Goal: Information Seeking & Learning: Learn about a topic

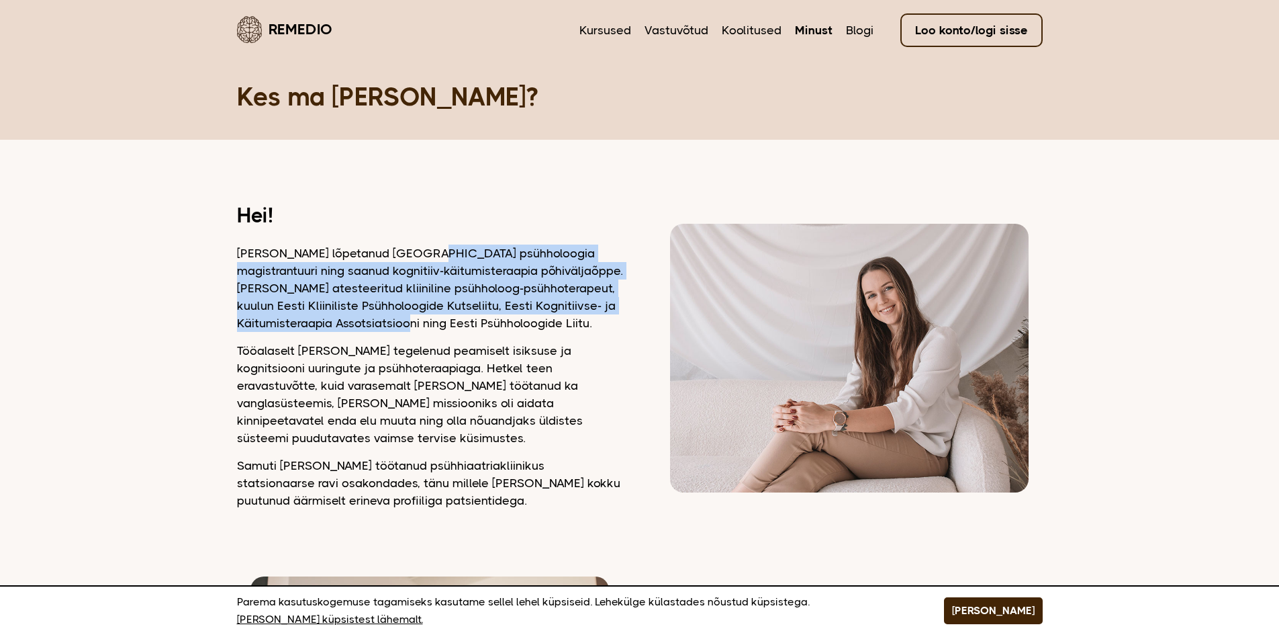
drag, startPoint x: 408, startPoint y: 246, endPoint x: 425, endPoint y: 325, distance: 81.0
click at [426, 324] on p "Olen lõpetanud Tartu Ülikooli psühholoogia magistrantuuri ning saanud kognitiiv…" at bounding box center [430, 287] width 386 height 87
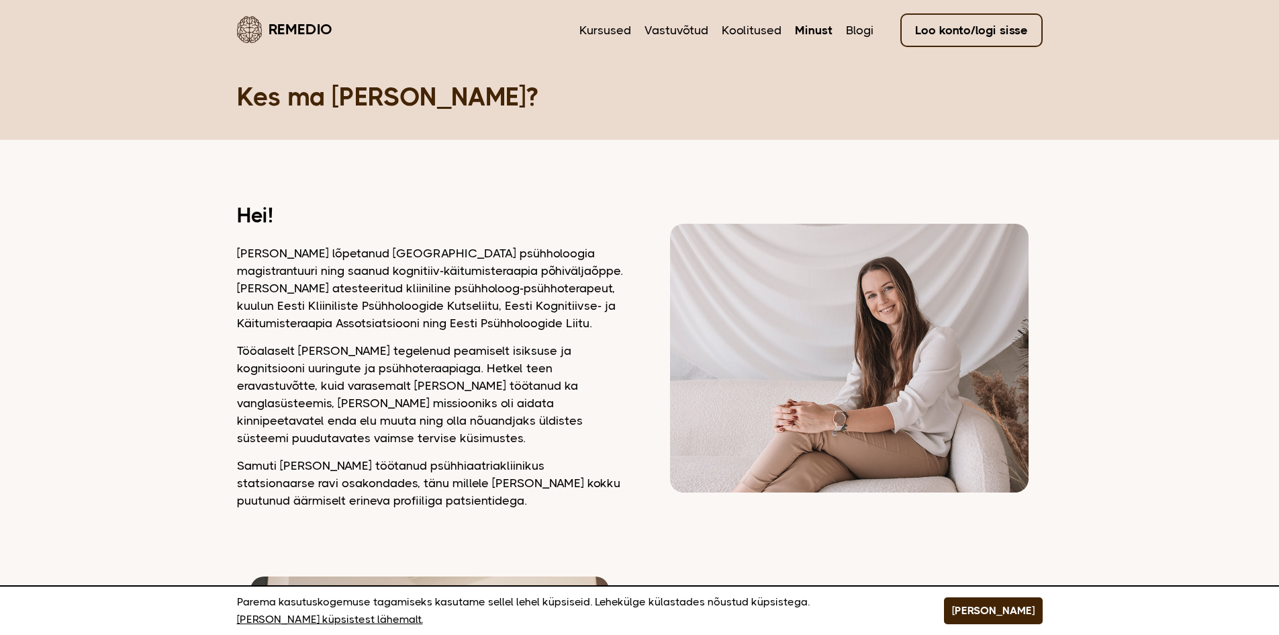
click at [439, 362] on p "Tööalaselt olen tegelenud peamiselt isiksuse ja kognitsiooni uuringute ja psühh…" at bounding box center [430, 394] width 386 height 105
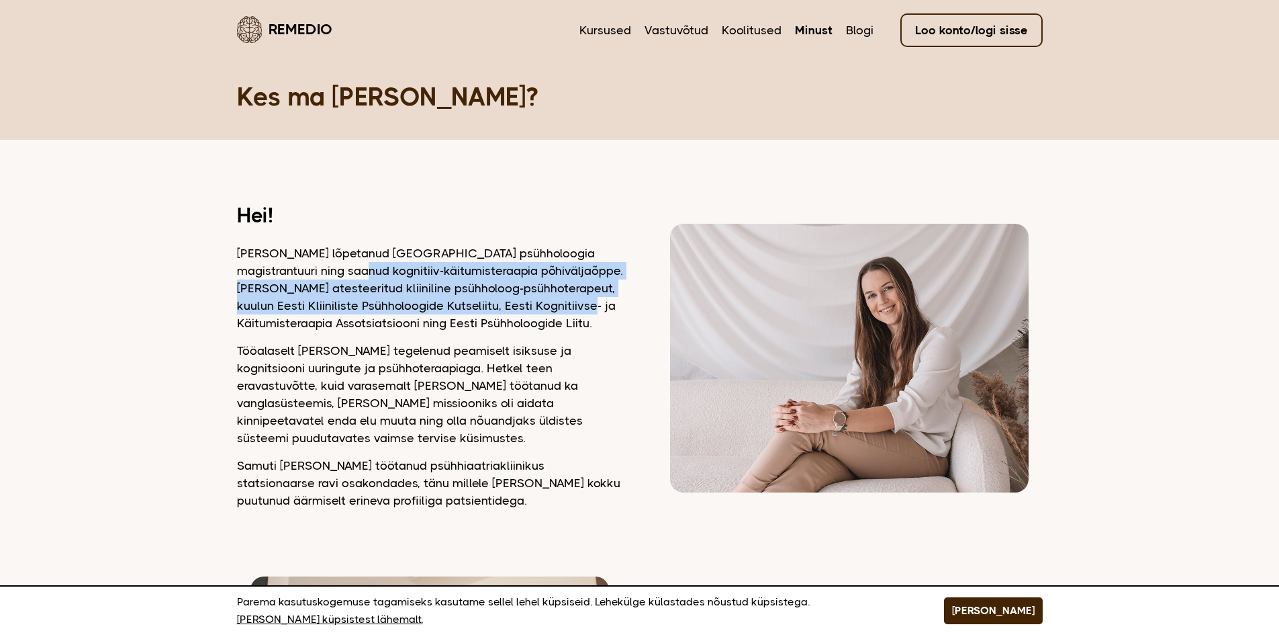
drag, startPoint x: 323, startPoint y: 271, endPoint x: 547, endPoint y: 350, distance: 237.0
click at [591, 301] on p "Olen lõpetanud Tartu Ülikooli psühholoogia magistrantuuri ning saanud kognitiiv…" at bounding box center [430, 287] width 386 height 87
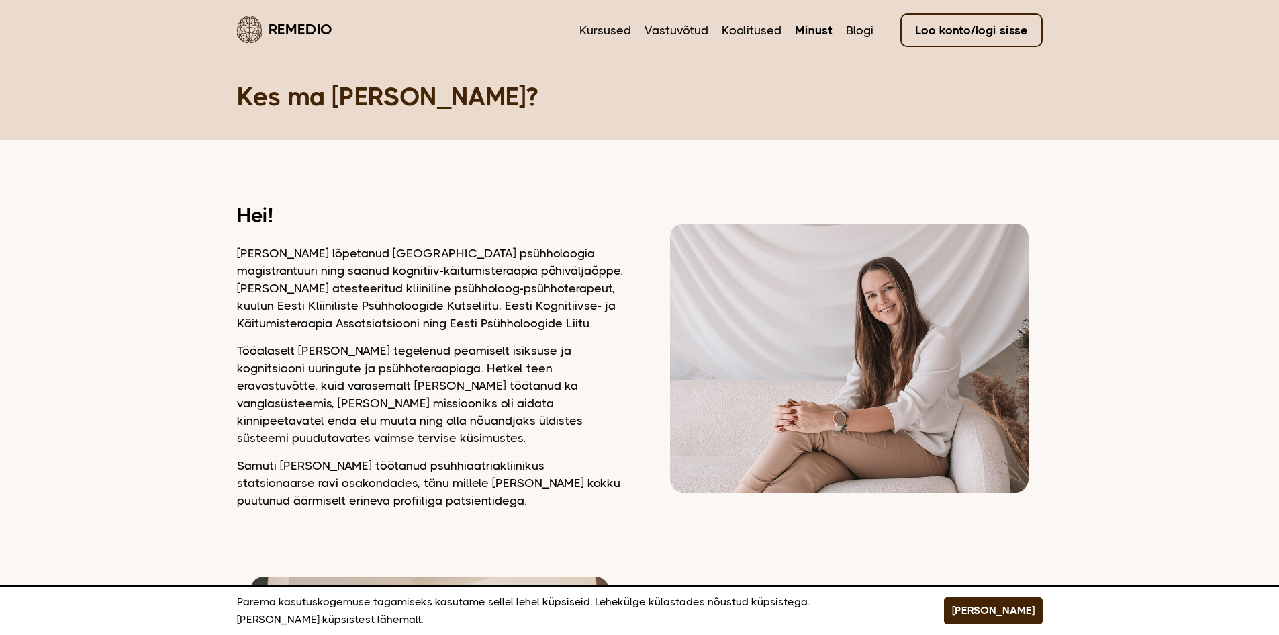
click at [536, 372] on p "Tööalaselt olen tegelenud peamiselt isiksuse ja kognitsiooni uuringute ja psühh…" at bounding box center [430, 394] width 386 height 105
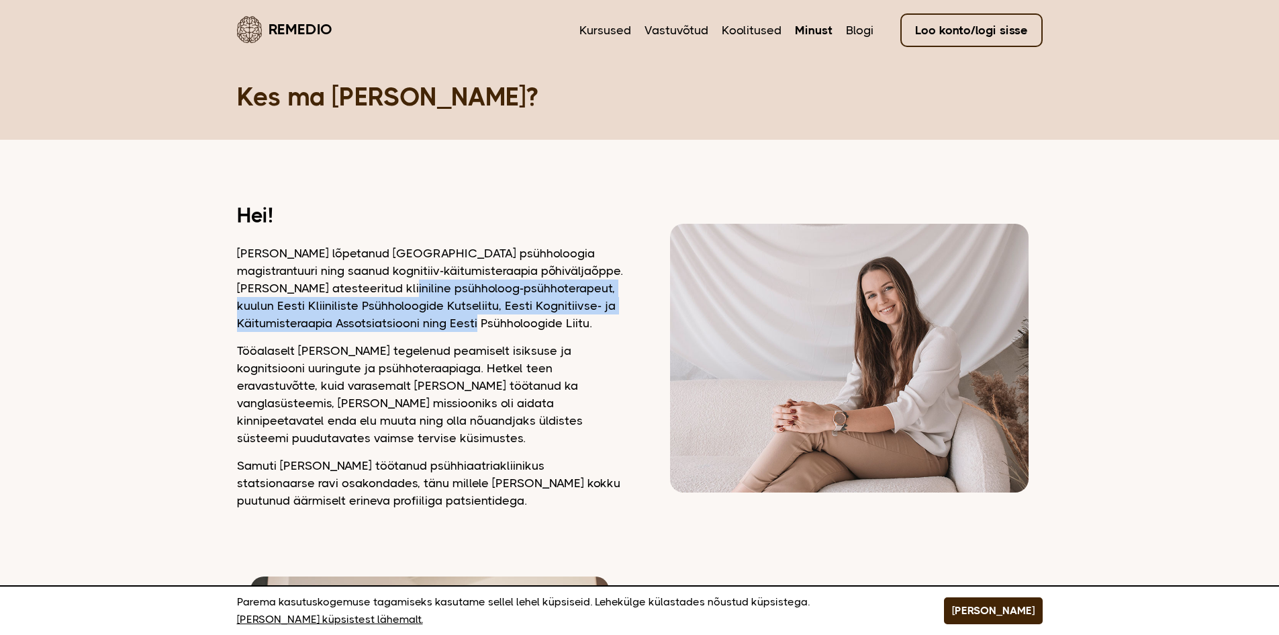
drag, startPoint x: 387, startPoint y: 293, endPoint x: 496, endPoint y: 320, distance: 112.7
click at [496, 320] on p "Olen lõpetanud Tartu Ülikooli psühholoogia magistrantuuri ning saanud kognitiiv…" at bounding box center [430, 287] width 386 height 87
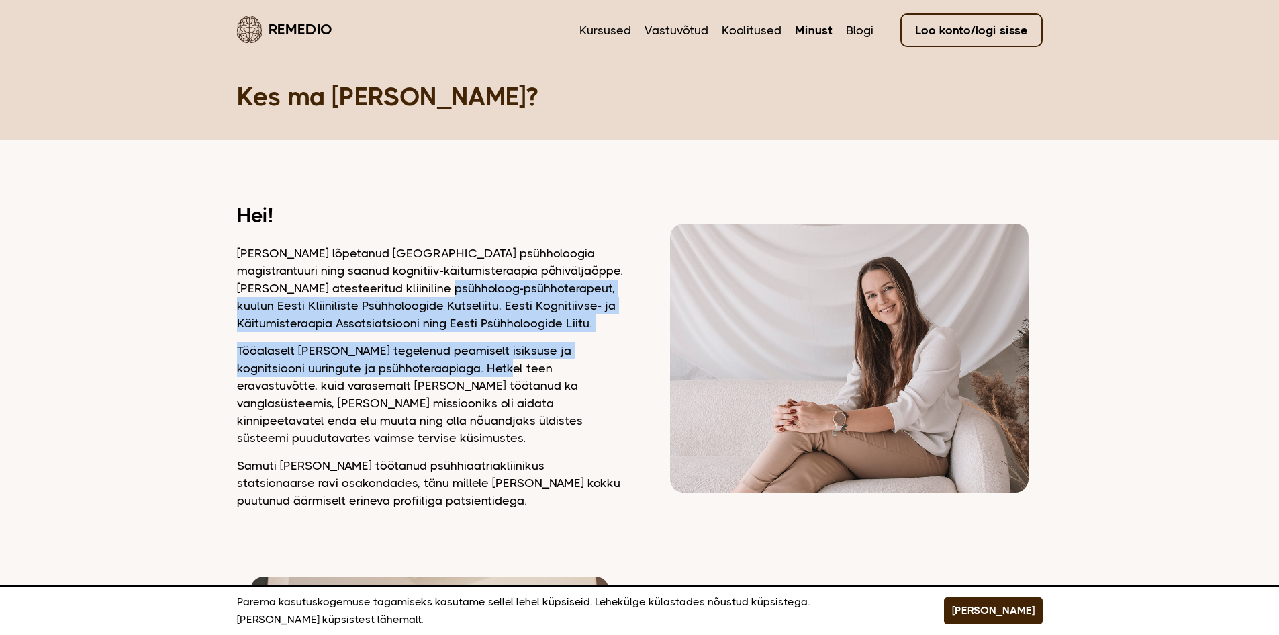
drag, startPoint x: 491, startPoint y: 373, endPoint x: 414, endPoint y: 287, distance: 116.0
click at [414, 287] on div "Hei! Olen lõpetanud Tartu Ülikooli psühholoogia magistrantuuri ning saanud kogn…" at bounding box center [430, 358] width 386 height 302
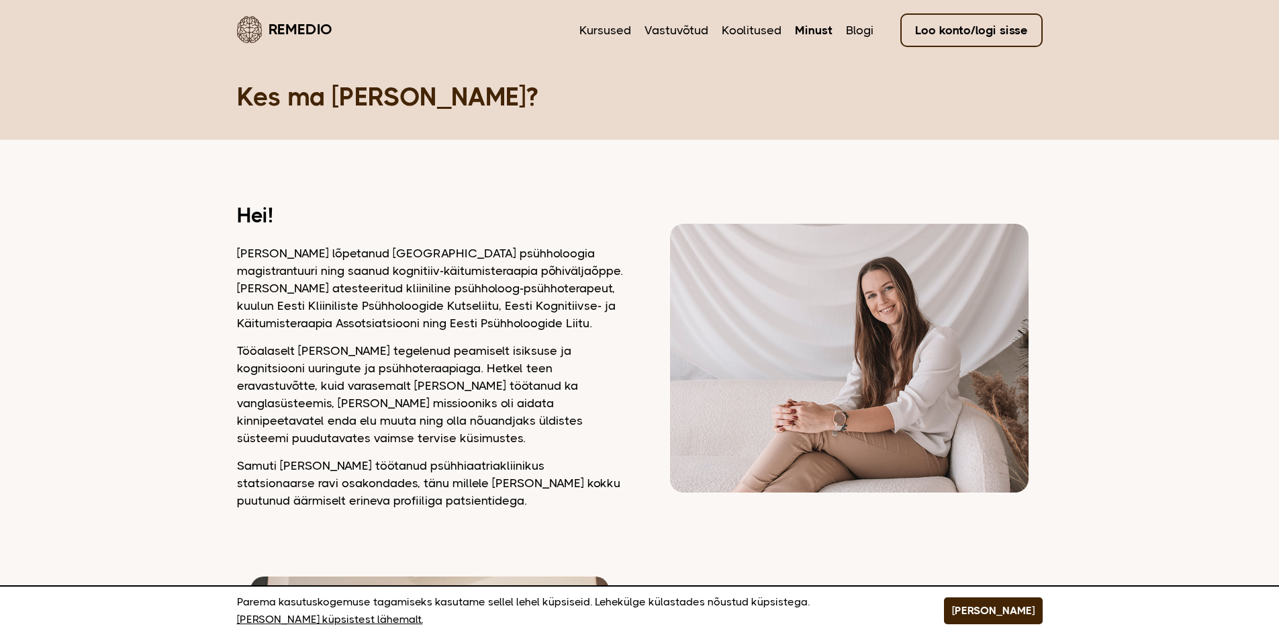
click at [363, 296] on p "Olen lõpetanud Tartu Ülikooli psühholoogia magistrantuuri ning saanud kognitiiv…" at bounding box center [430, 287] width 386 height 87
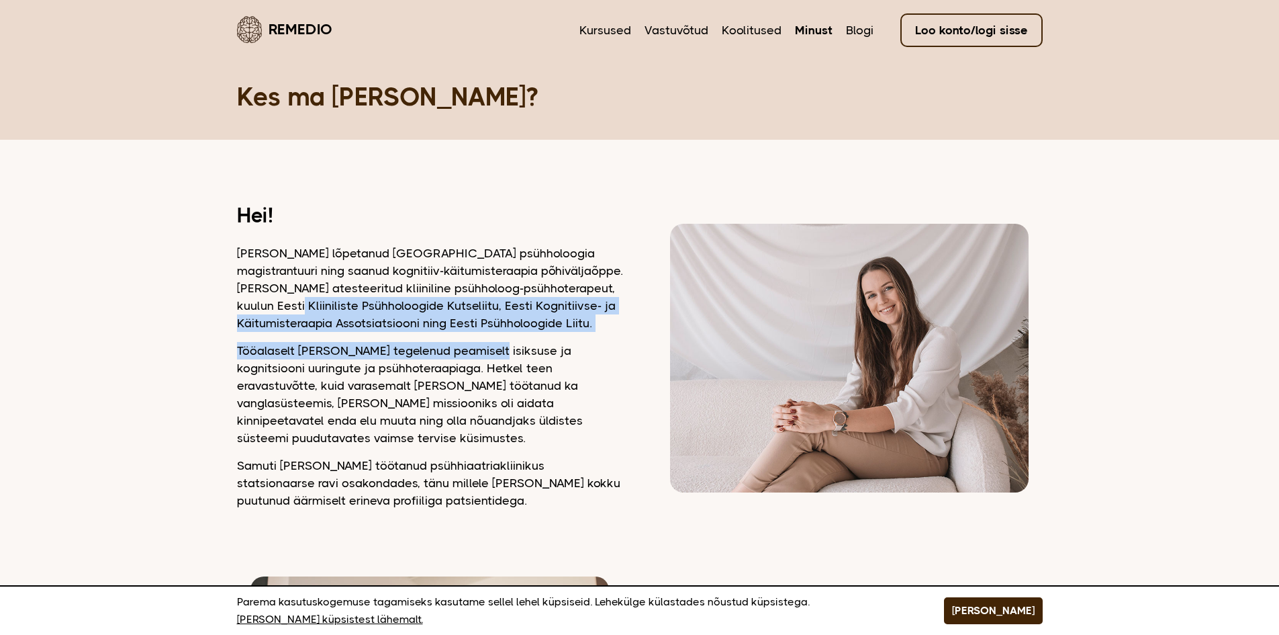
drag, startPoint x: 285, startPoint y: 308, endPoint x: 483, endPoint y: 332, distance: 199.6
click at [483, 332] on div "Hei! Olen lõpetanud Tartu Ülikooli psühholoogia magistrantuuri ning saanud kogn…" at bounding box center [430, 358] width 386 height 302
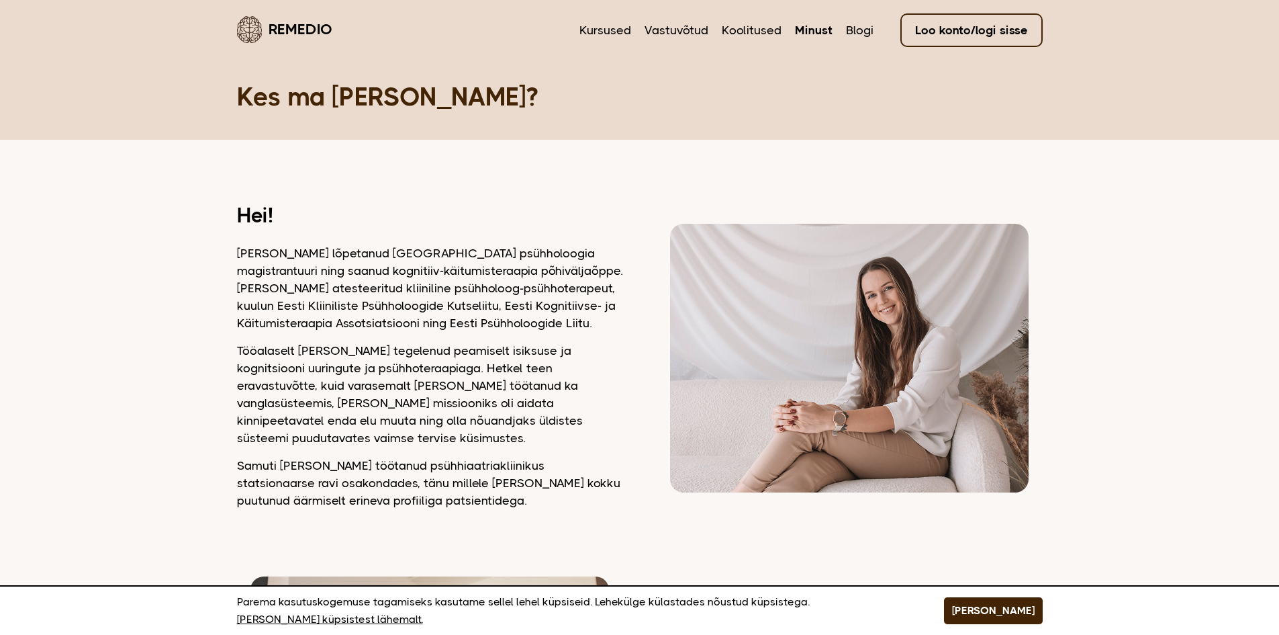
click at [422, 379] on p "Tööalaselt olen tegelenud peamiselt isiksuse ja kognitsiooni uuringute ja psühh…" at bounding box center [430, 394] width 386 height 105
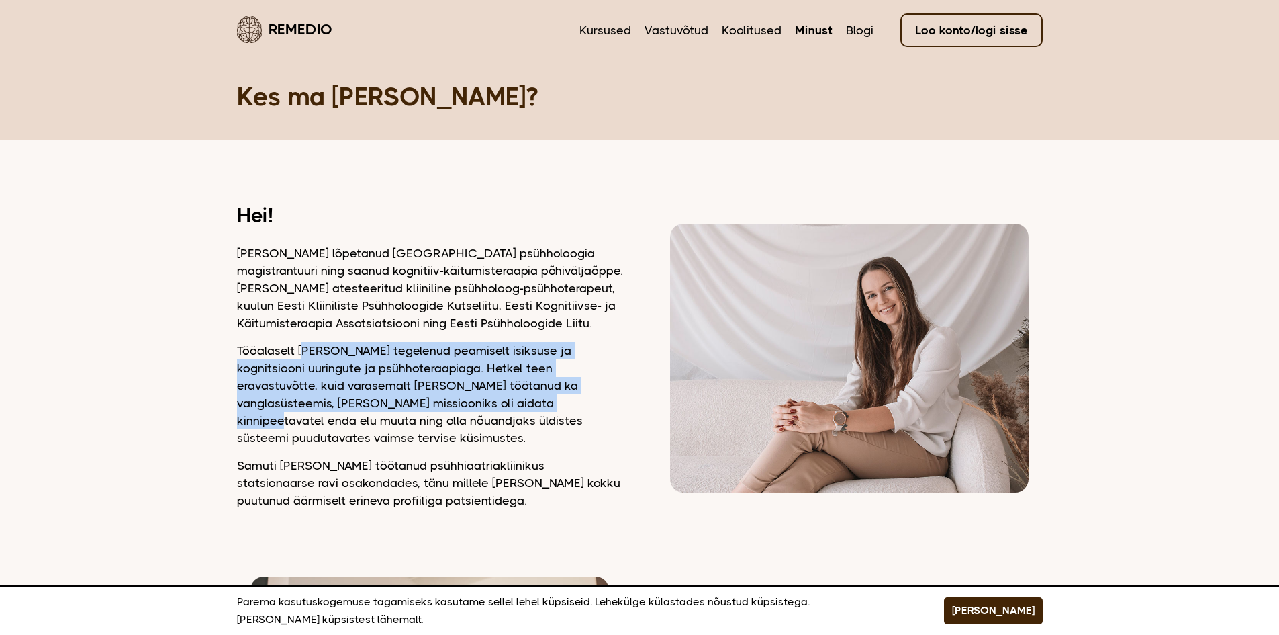
drag, startPoint x: 304, startPoint y: 359, endPoint x: 475, endPoint y: 408, distance: 178.1
click at [475, 405] on p "Tööalaselt olen tegelenud peamiselt isiksuse ja kognitsiooni uuringute ja psühh…" at bounding box center [430, 394] width 386 height 105
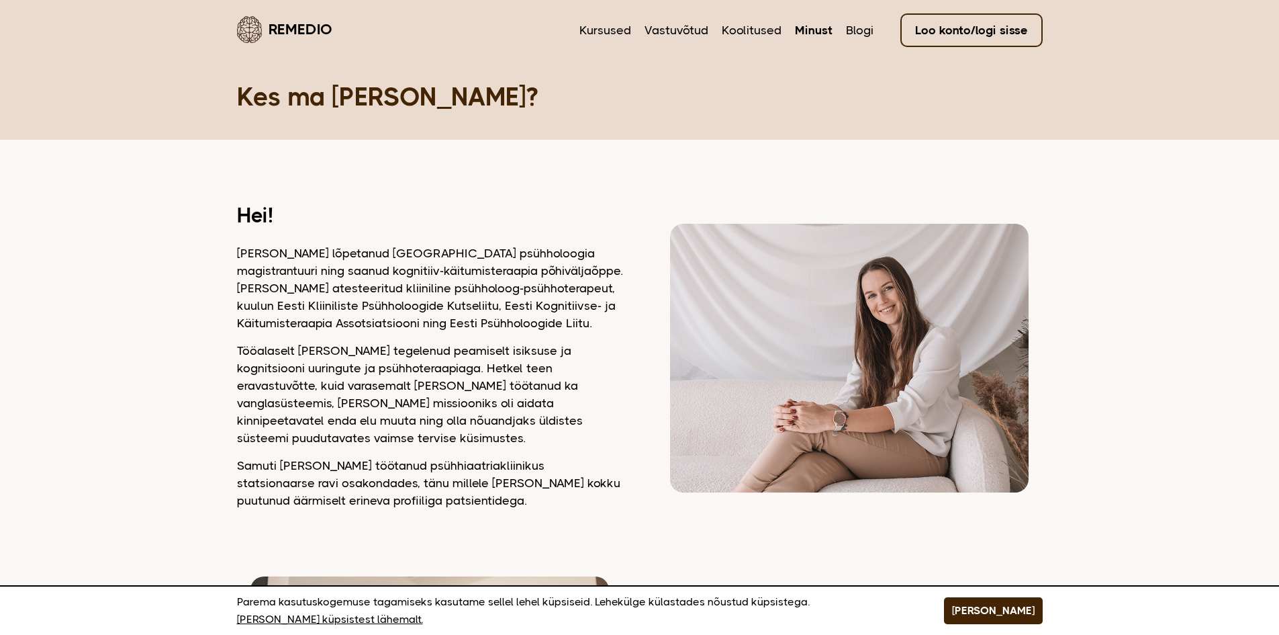
click at [484, 424] on p "Tööalaselt olen tegelenud peamiselt isiksuse ja kognitsiooni uuringute ja psühh…" at bounding box center [430, 394] width 386 height 105
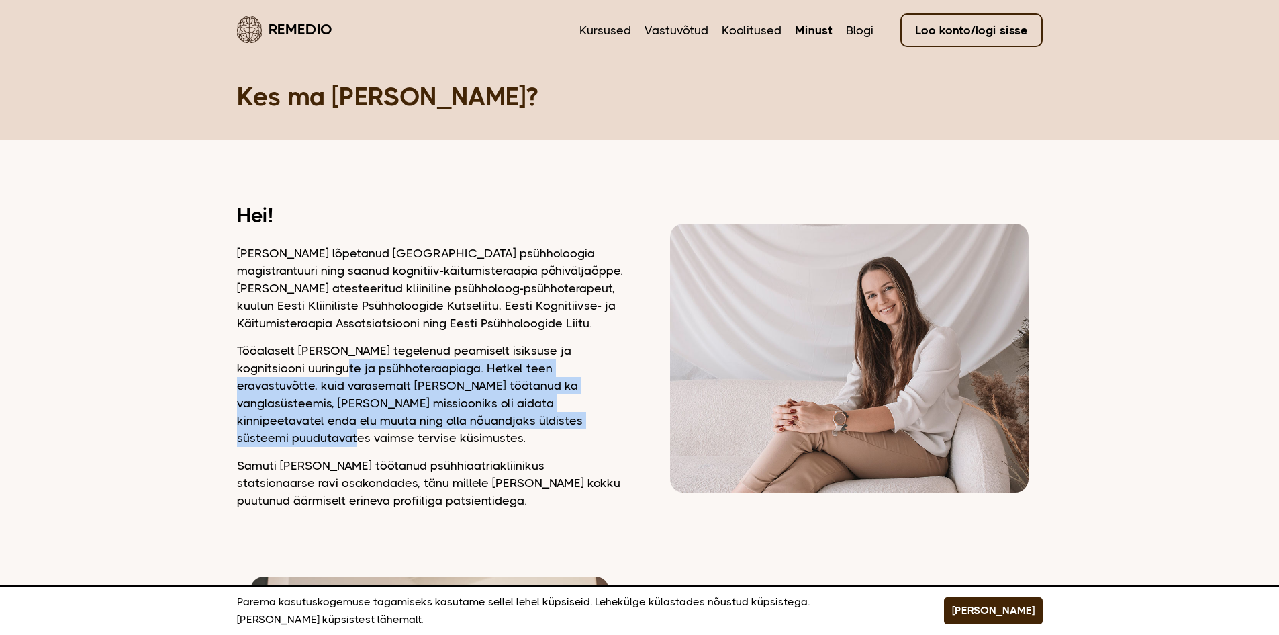
drag, startPoint x: 539, startPoint y: 420, endPoint x: 329, endPoint y: 375, distance: 215.1
click at [328, 375] on p "Tööalaselt olen tegelenud peamiselt isiksuse ja kognitsiooni uuringute ja psühh…" at bounding box center [430, 394] width 386 height 105
click at [381, 375] on p "Tööalaselt olen tegelenud peamiselt isiksuse ja kognitsiooni uuringute ja psühh…" at bounding box center [430, 394] width 386 height 105
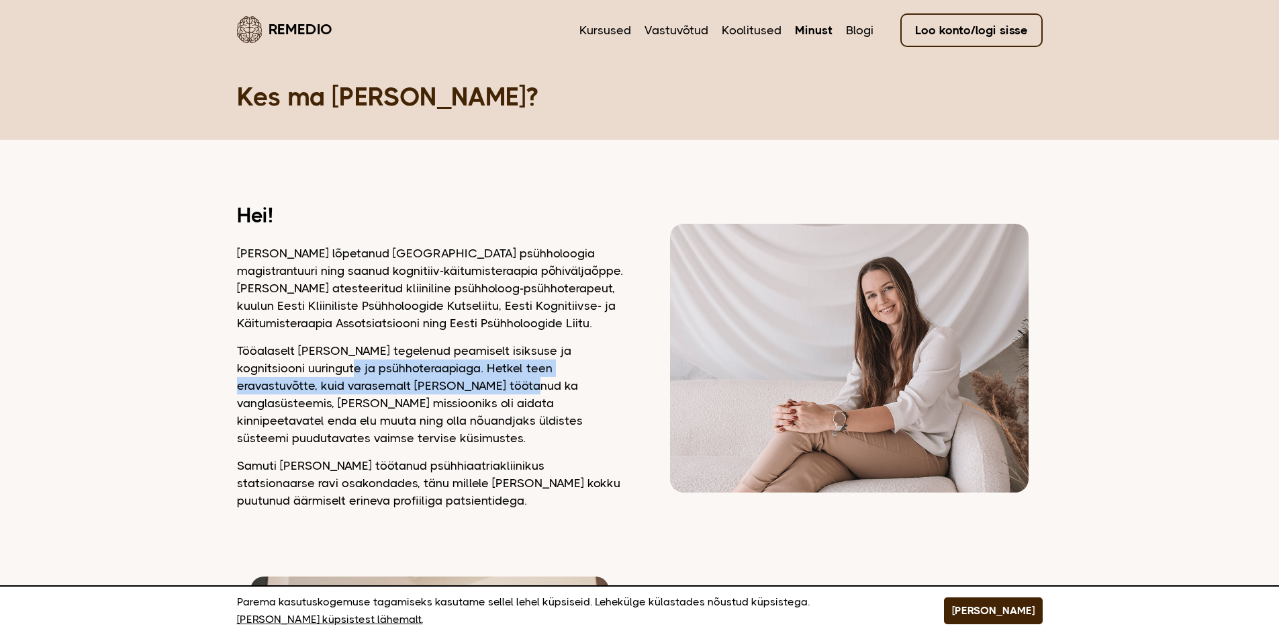
drag, startPoint x: 334, startPoint y: 365, endPoint x: 487, endPoint y: 400, distance: 157.7
click at [475, 385] on p "Tööalaselt olen tegelenud peamiselt isiksuse ja kognitsiooni uuringute ja psühh…" at bounding box center [430, 394] width 386 height 105
drag, startPoint x: 502, startPoint y: 409, endPoint x: 512, endPoint y: 411, distance: 10.9
click at [502, 408] on p "Tööalaselt olen tegelenud peamiselt isiksuse ja kognitsiooni uuringute ja psühh…" at bounding box center [430, 394] width 386 height 105
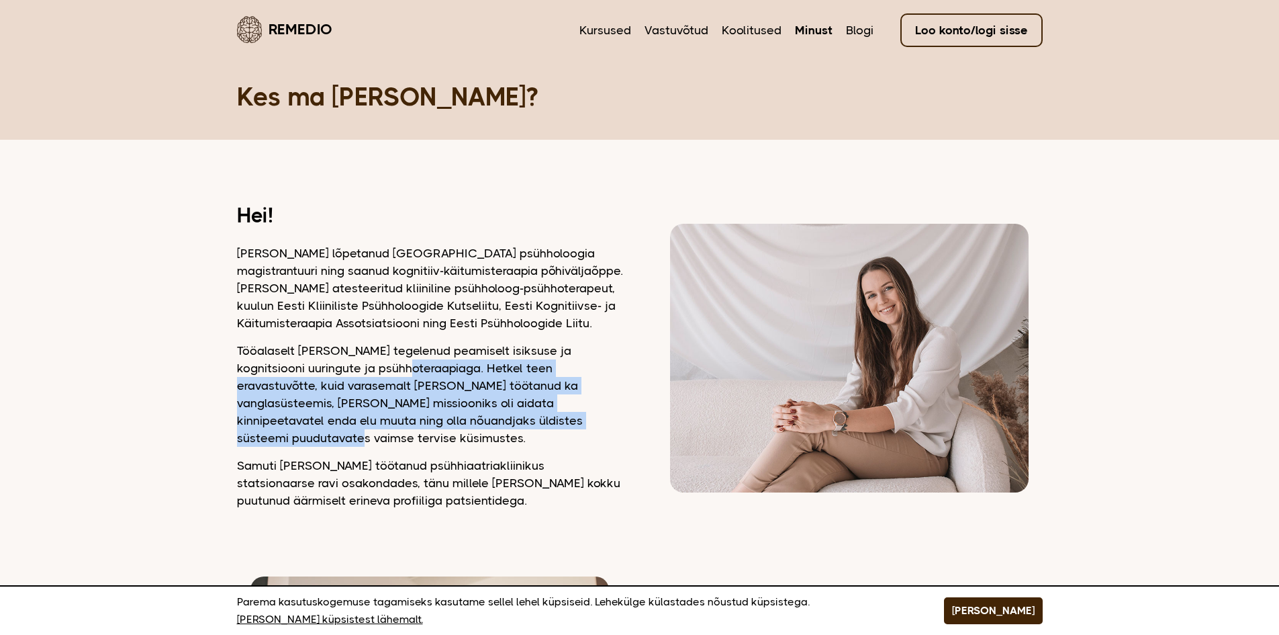
drag, startPoint x: 545, startPoint y: 417, endPoint x: 386, endPoint y: 372, distance: 165.4
click at [389, 374] on p "Tööalaselt olen tegelenud peamiselt isiksuse ja kognitsiooni uuringute ja psühh…" at bounding box center [430, 394] width 386 height 105
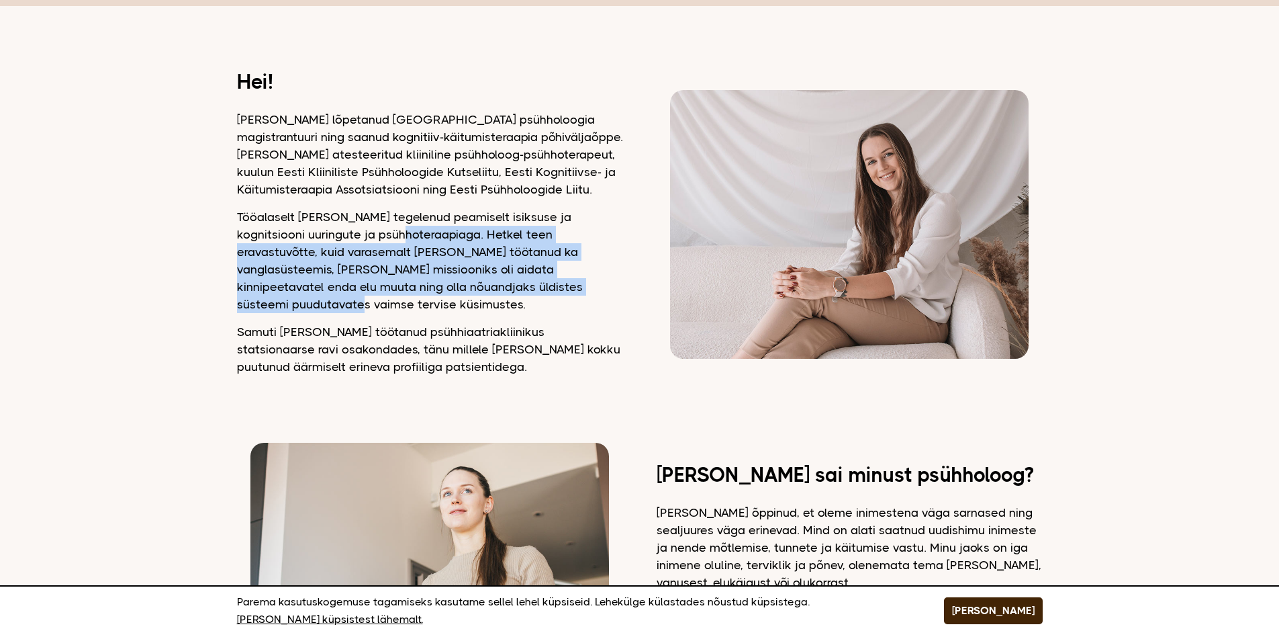
scroll to position [134, 0]
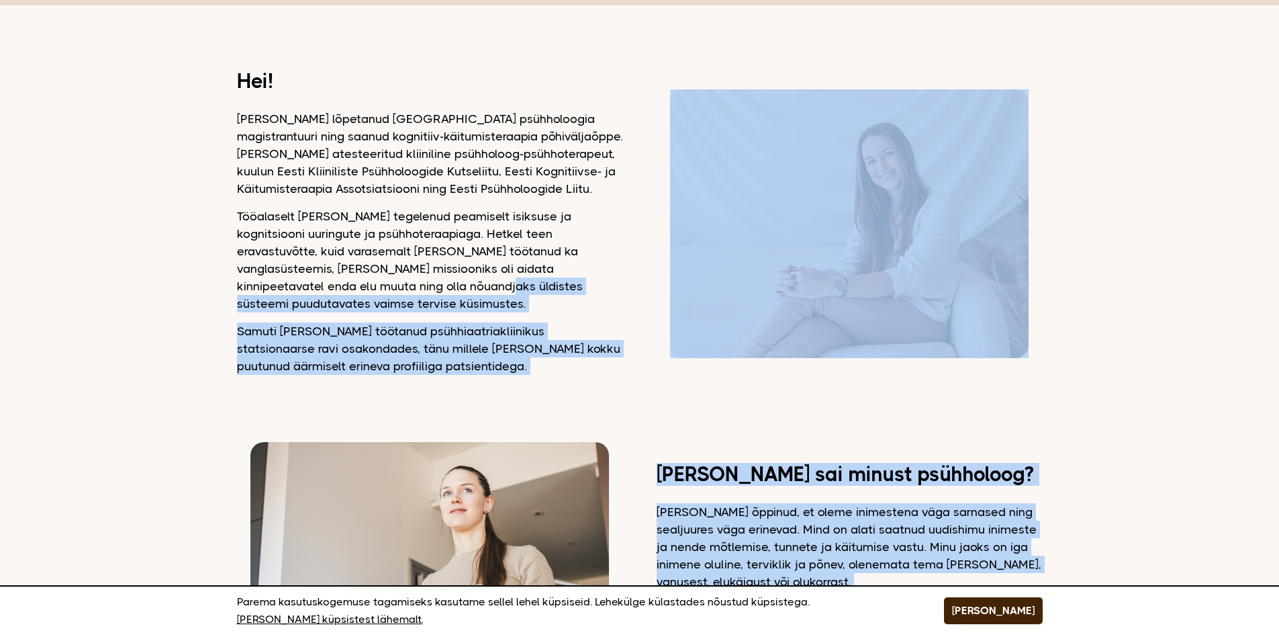
drag, startPoint x: 441, startPoint y: 364, endPoint x: 340, endPoint y: 278, distance: 132.9
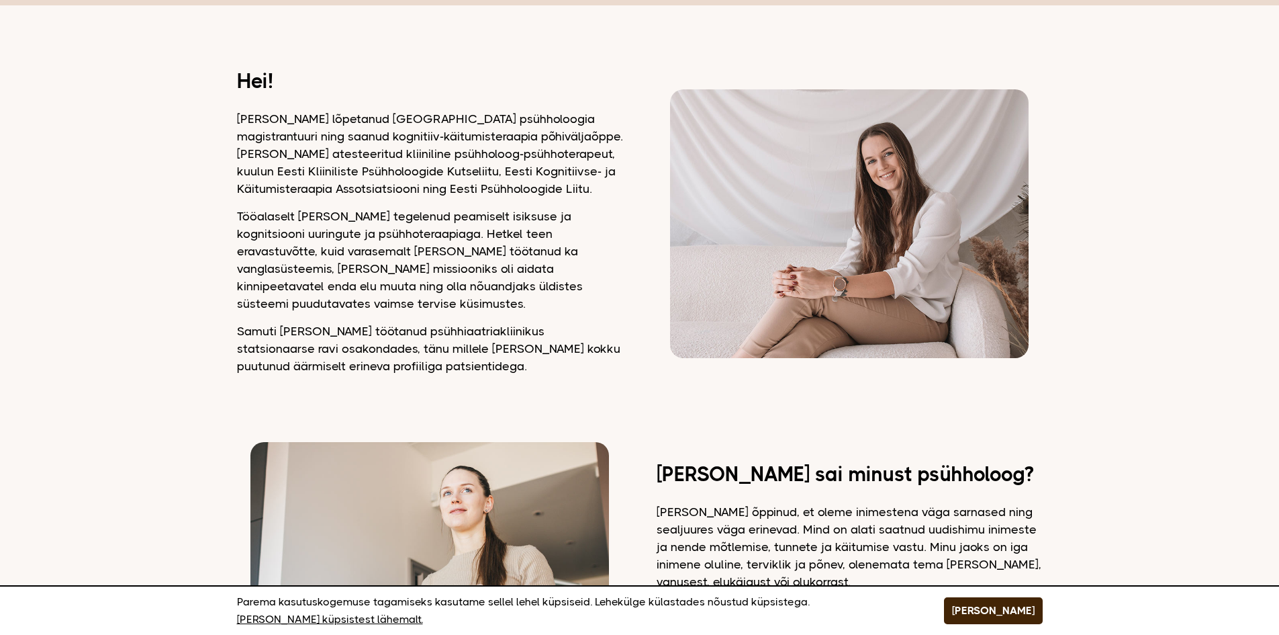
click at [341, 266] on p "Tööalaselt olen tegelenud peamiselt isiksuse ja kognitsiooni uuringute ja psühh…" at bounding box center [430, 259] width 386 height 105
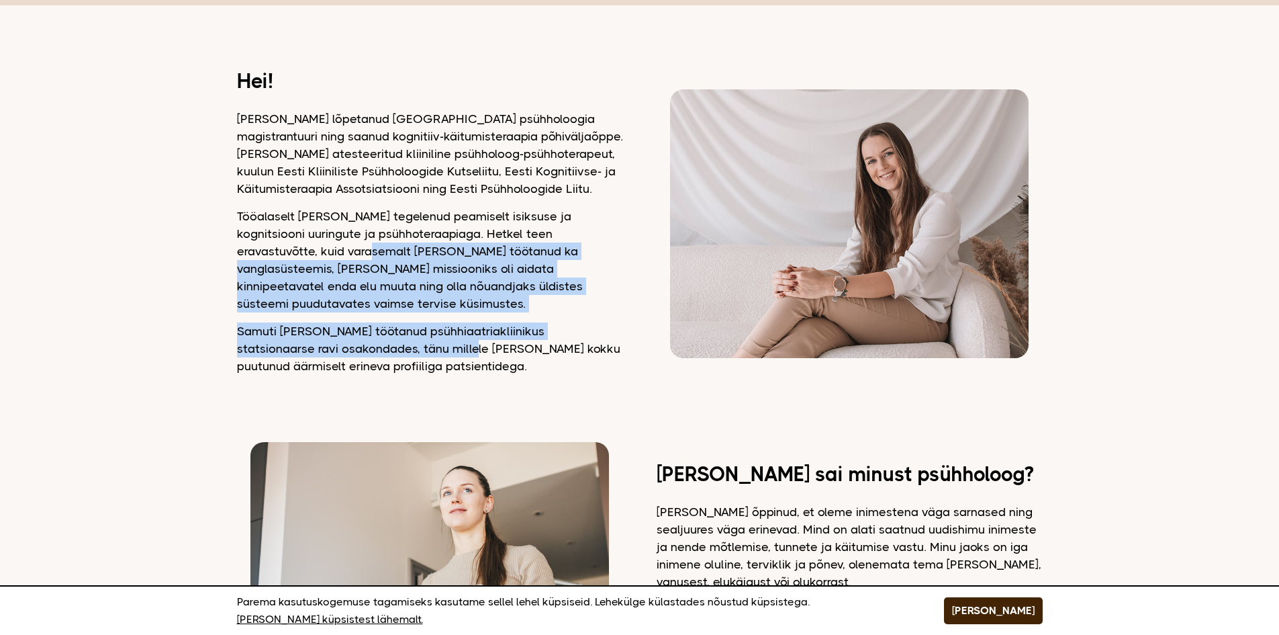
drag, startPoint x: 314, startPoint y: 242, endPoint x: 420, endPoint y: 323, distance: 133.2
click at [420, 323] on div "Hei! Olen lõpetanud Tartu Ülikooli psühholoogia magistrantuuri ning saanud kogn…" at bounding box center [430, 224] width 386 height 302
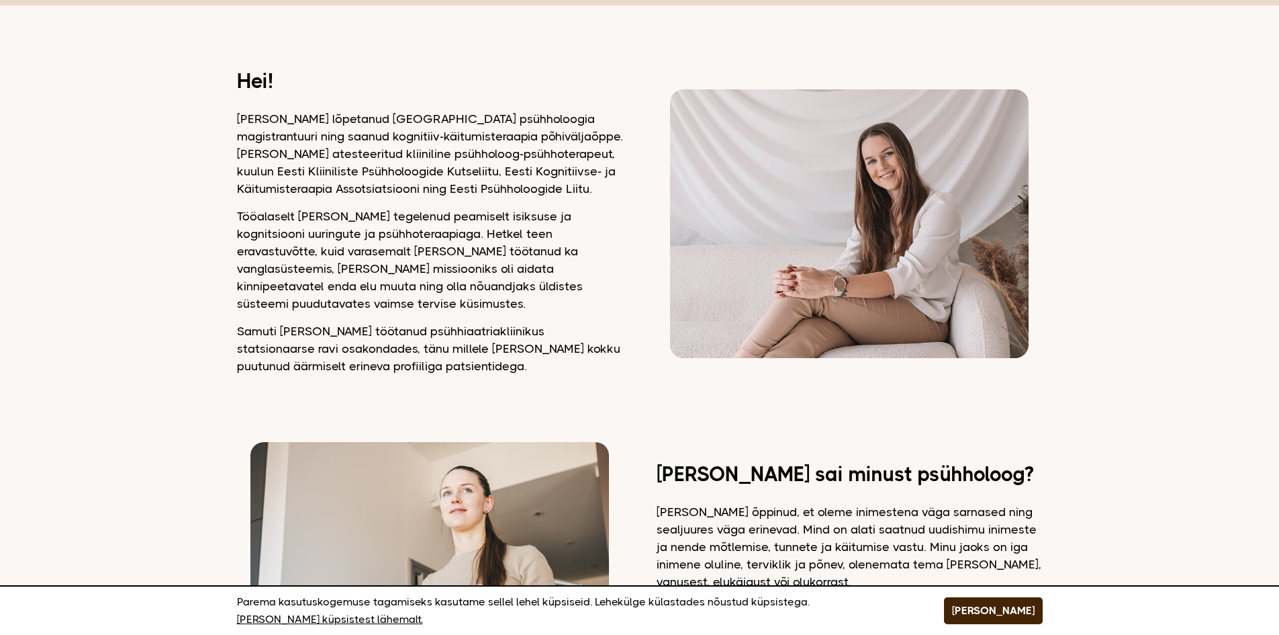
click at [425, 331] on p "Samuti olen töötanud psühhiaatriakliinikus statsionaarse ravi osakondades, tänu…" at bounding box center [430, 348] width 386 height 52
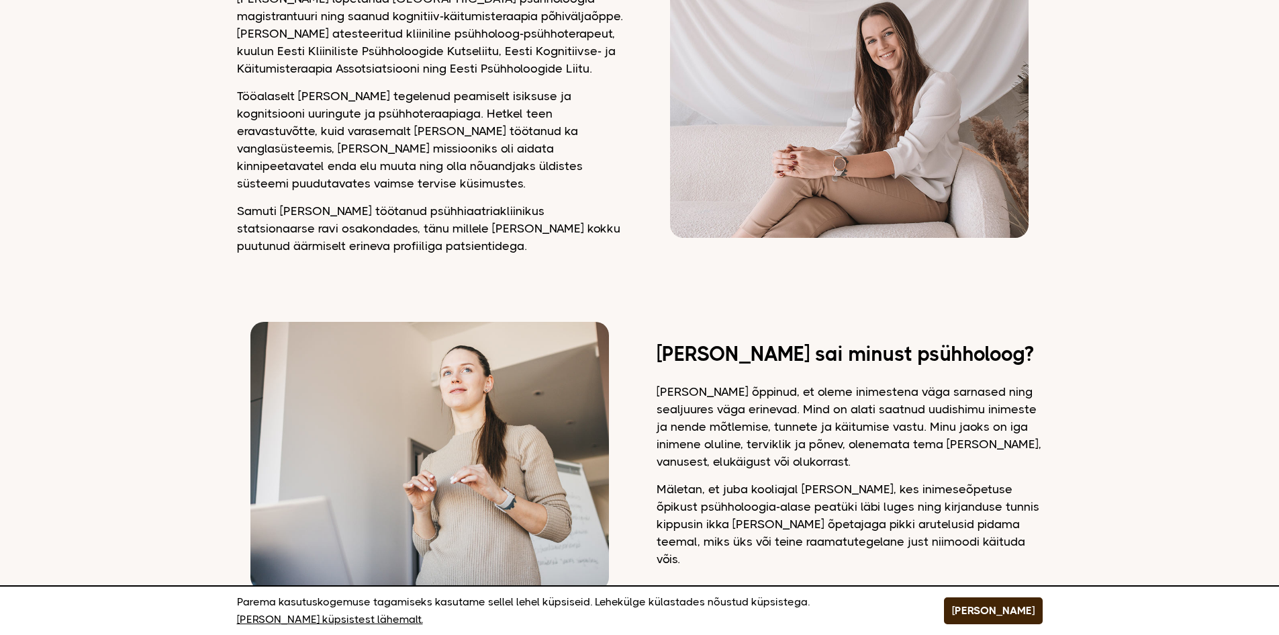
scroll to position [336, 0]
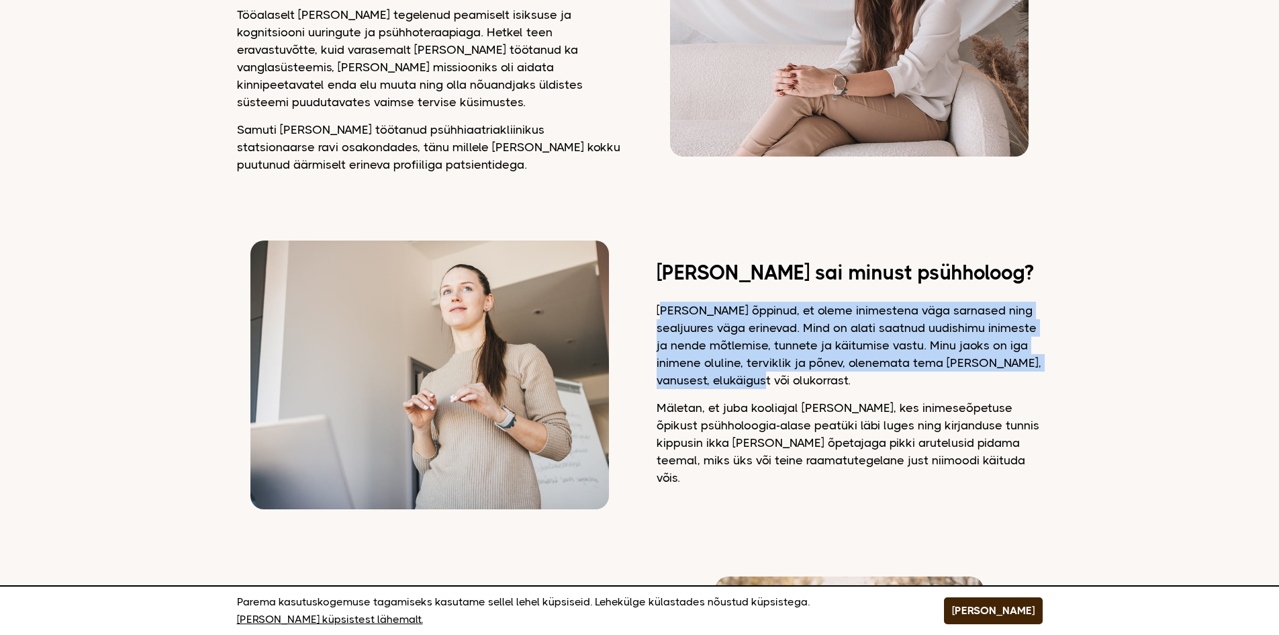
drag, startPoint x: 667, startPoint y: 298, endPoint x: 821, endPoint y: 377, distance: 172.7
click at [821, 377] on p "Olen õppinud, et oleme inimestena väga sarnased ning sealjuures väga erinevad. …" at bounding box center [850, 344] width 386 height 87
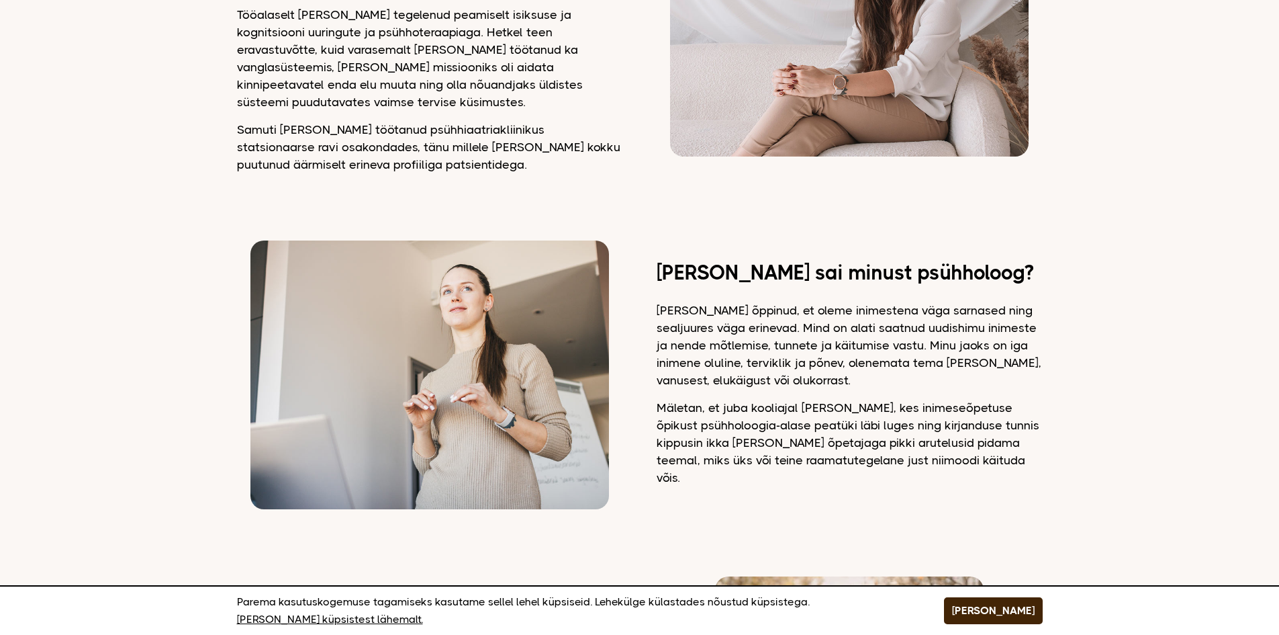
click at [828, 412] on p "Mäletan, et juba kooliajal olin esimene, kes inimeseõpetuse õpikust psühholoogi…" at bounding box center [850, 442] width 386 height 87
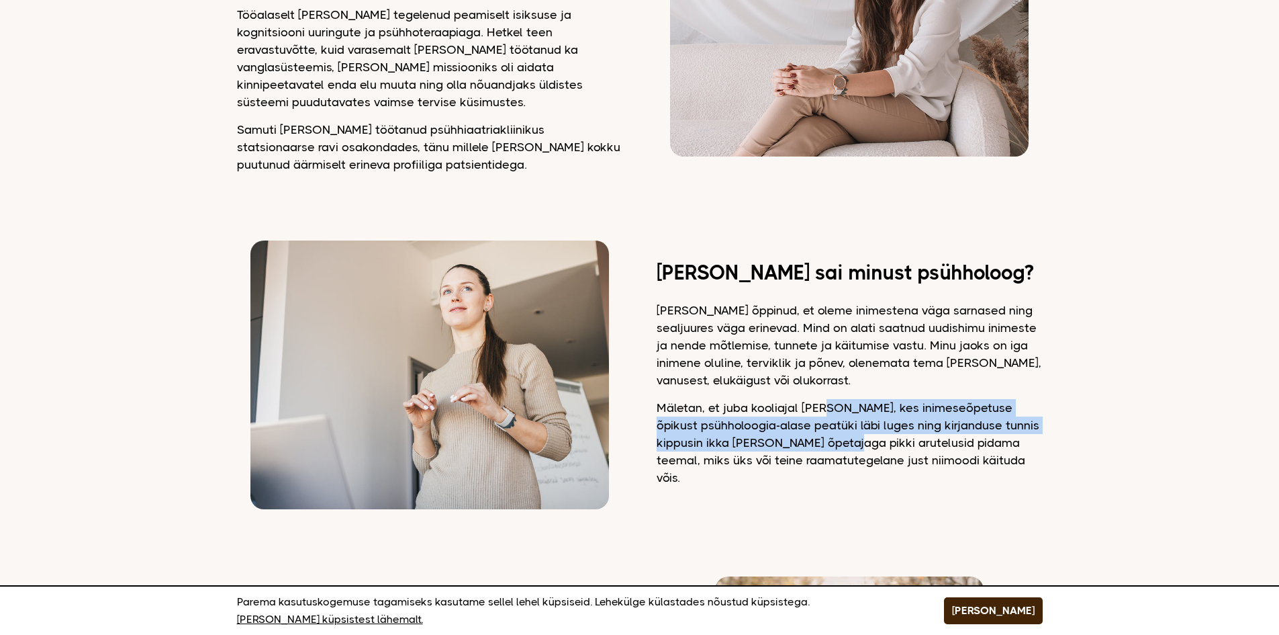
drag, startPoint x: 846, startPoint y: 442, endPoint x: 818, endPoint y: 400, distance: 50.8
click at [818, 400] on p "Mäletan, et juba kooliajal olin esimene, kes inimeseõpetuse õpikust psühholoogi…" at bounding box center [850, 442] width 386 height 87
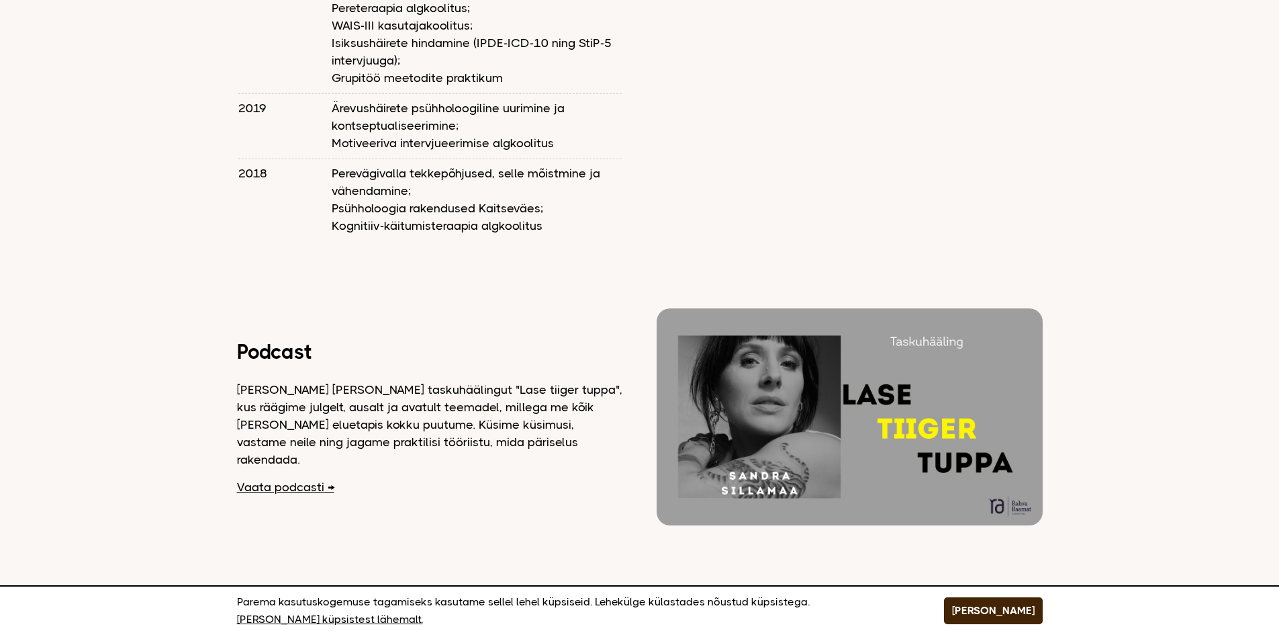
scroll to position [1880, 0]
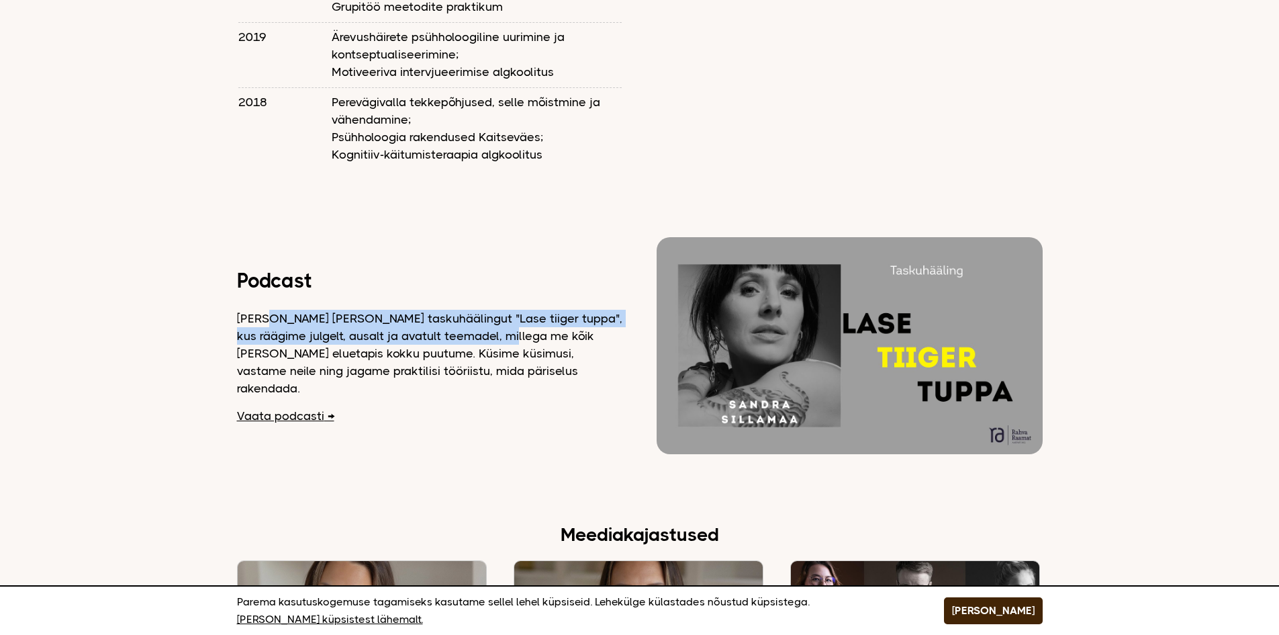
drag, startPoint x: 274, startPoint y: 278, endPoint x: 510, endPoint y: 309, distance: 238.4
click at [510, 309] on div "Podcast Teeme Sandra Sillamaaga koos taskuhäälingut "Lase tiiger tuppa", kus rä…" at bounding box center [430, 348] width 386 height 152
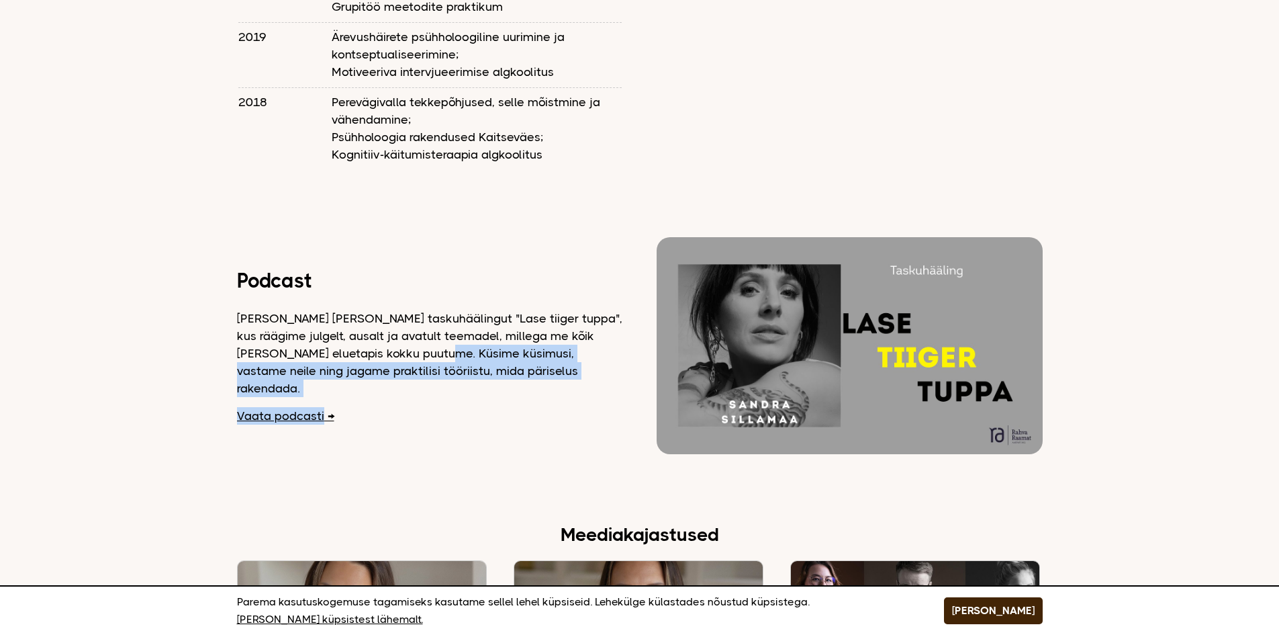
drag, startPoint x: 473, startPoint y: 363, endPoint x: 436, endPoint y: 320, distance: 55.7
click at [436, 320] on div "Podcast Teeme Sandra Sillamaaga koos taskuhäälingut "Lase tiiger tuppa", kus rä…" at bounding box center [430, 348] width 386 height 152
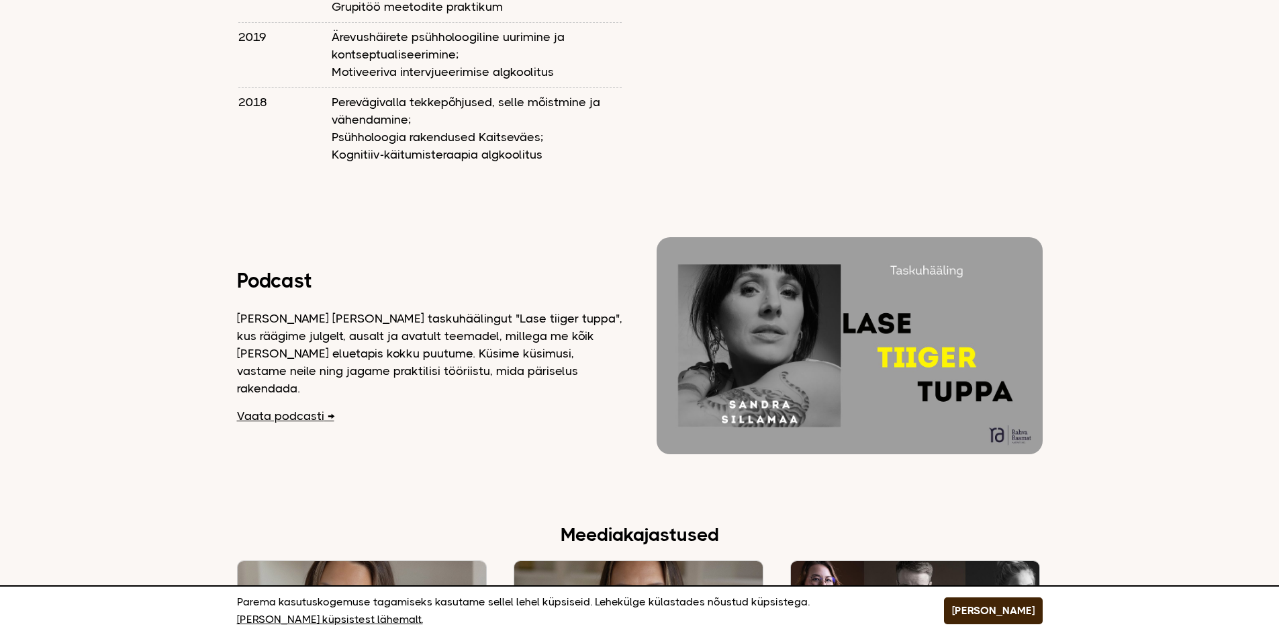
click at [342, 310] on p "Teeme Sandra Sillamaaga koos taskuhäälingut "Lase tiiger tuppa", kus räägime ju…" at bounding box center [430, 353] width 386 height 87
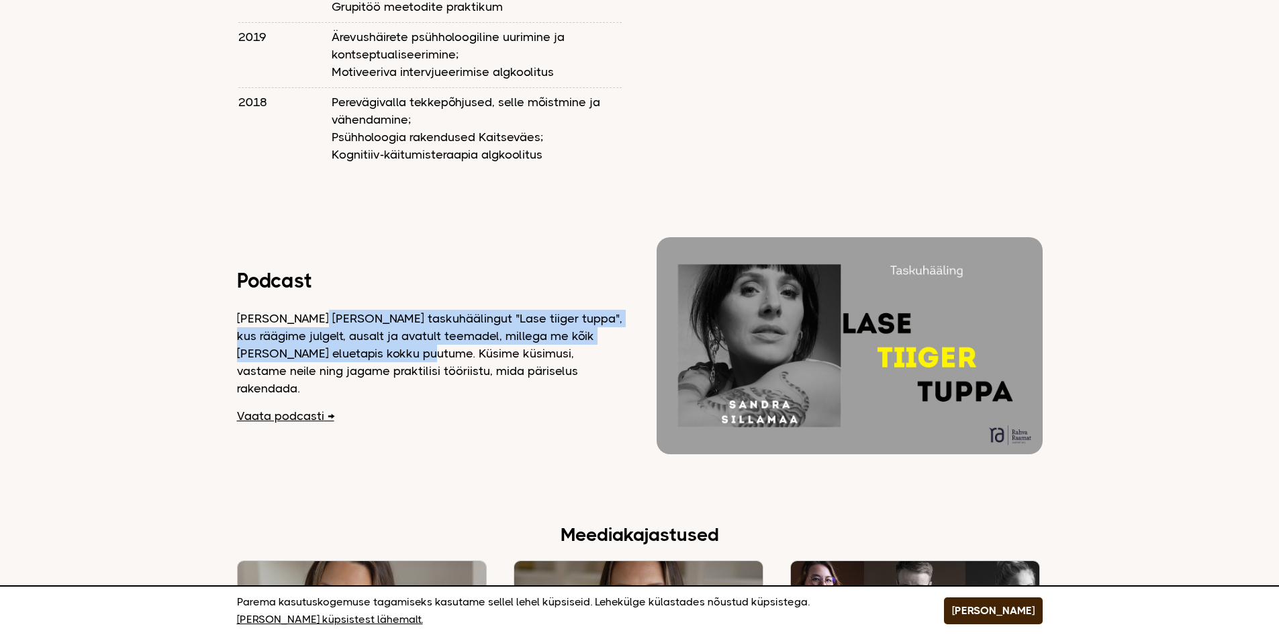
drag, startPoint x: 321, startPoint y: 300, endPoint x: 419, endPoint y: 327, distance: 101.6
click at [419, 327] on p "Teeme Sandra Sillamaaga koos taskuhäälingut "Lase tiiger tuppa", kus räägime ju…" at bounding box center [430, 353] width 386 height 87
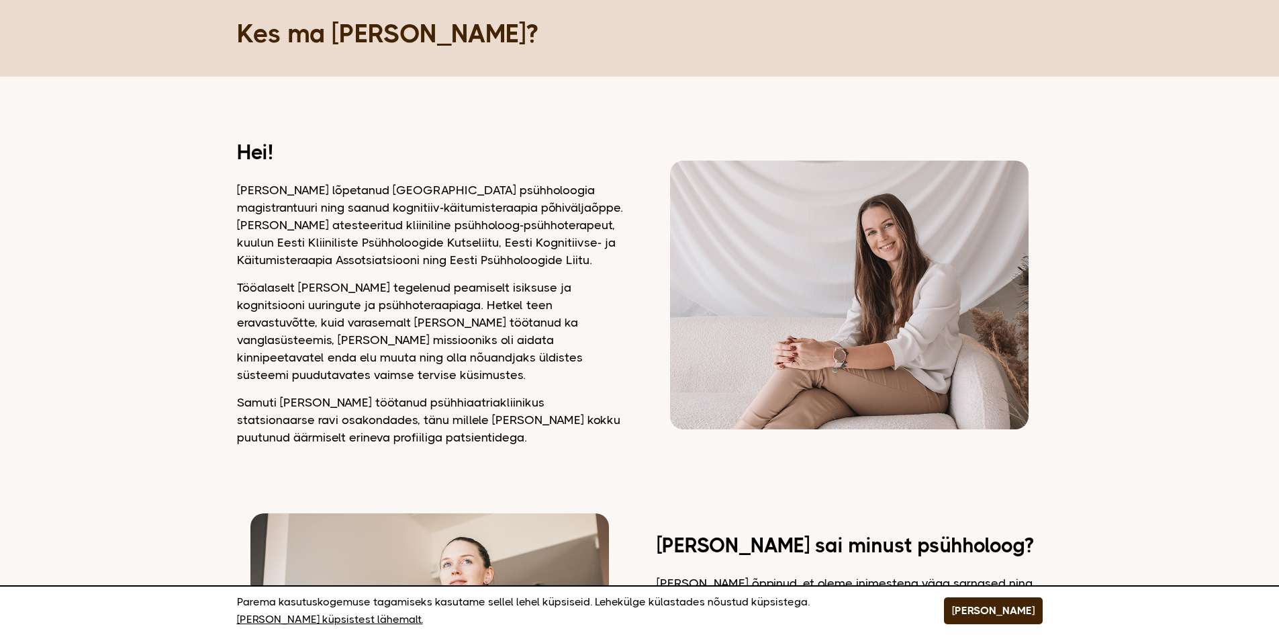
scroll to position [0, 0]
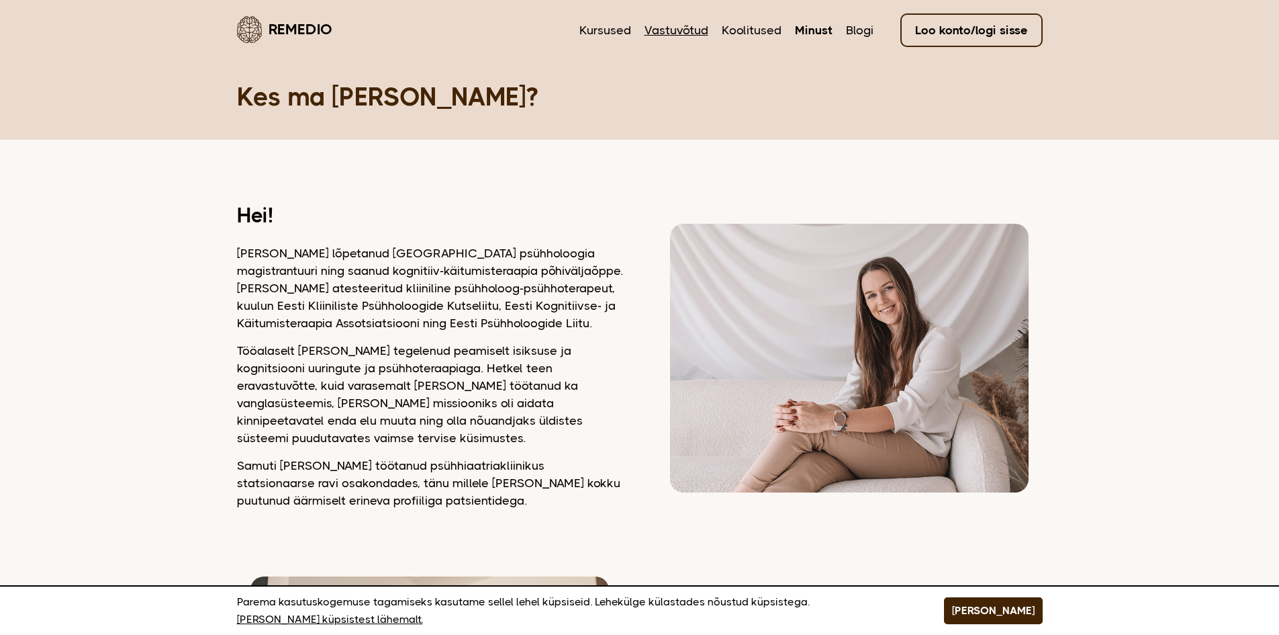
click at [702, 27] on link "Vastuvõtud" at bounding box center [677, 29] width 64 height 17
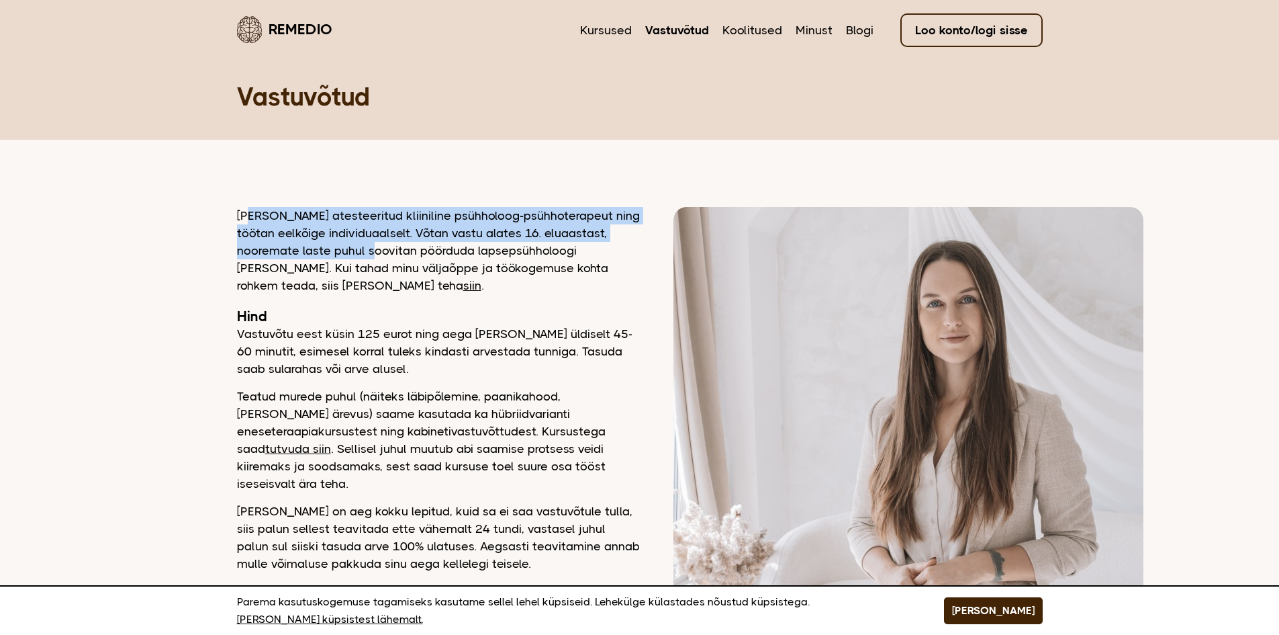
drag, startPoint x: 250, startPoint y: 209, endPoint x: 360, endPoint y: 265, distance: 123.7
click at [364, 250] on p "[PERSON_NAME] atesteeritud kliiniline psühholoog-psühhoterapeut ning töötan eel…" at bounding box center [438, 250] width 403 height 87
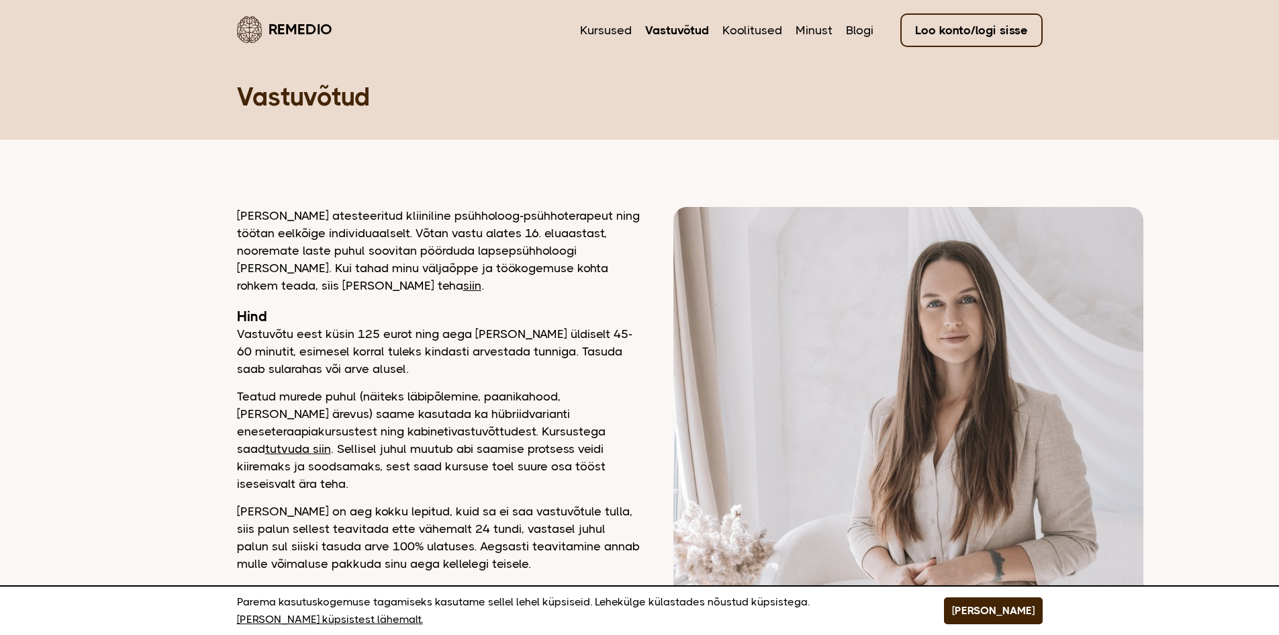
click at [363, 269] on p "[PERSON_NAME] atesteeritud kliiniline psühholoog-psühhoterapeut ning töötan eel…" at bounding box center [438, 250] width 403 height 87
drag, startPoint x: 265, startPoint y: 337, endPoint x: 567, endPoint y: 336, distance: 302.2
click at [571, 332] on p "Vastuvõtu eest küsin 125 eurot ning aega [PERSON_NAME] üldiselt 45-60 minutit, …" at bounding box center [438, 351] width 403 height 52
click at [481, 371] on p "Vastuvõtu eest küsin 125 eurot ning aega [PERSON_NAME] üldiselt 45-60 minutit, …" at bounding box center [438, 351] width 403 height 52
drag, startPoint x: 265, startPoint y: 359, endPoint x: 438, endPoint y: 359, distance: 173.2
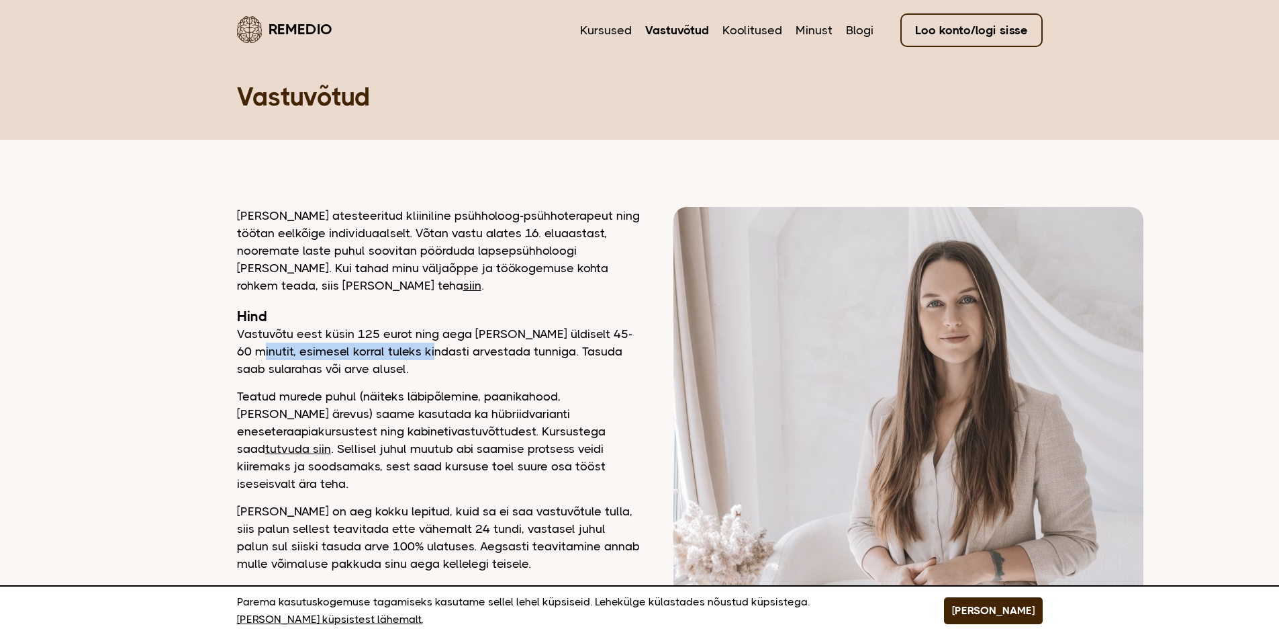
click at [438, 359] on p "Vastuvõtu eest küsin 125 eurot ning aega [PERSON_NAME] üldiselt 45-60 minutit, …" at bounding box center [438, 351] width 403 height 52
click at [490, 363] on p "Vastuvõtu eest küsin 125 eurot ning aega [PERSON_NAME] üldiselt 45-60 minutit, …" at bounding box center [438, 351] width 403 height 52
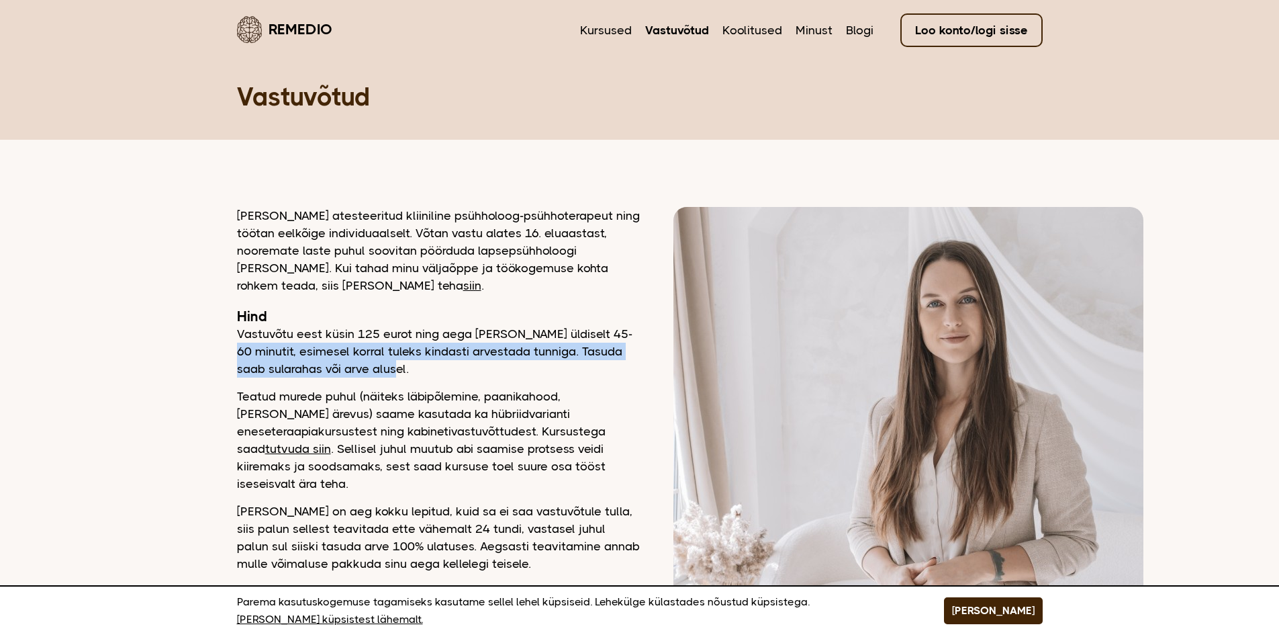
drag, startPoint x: 485, startPoint y: 364, endPoint x: 239, endPoint y: 357, distance: 246.5
click at [239, 357] on p "Vastuvõtu eest küsin 125 eurot ning aega [PERSON_NAME] üldiselt 45-60 minutit, …" at bounding box center [438, 351] width 403 height 52
click at [376, 371] on p "Vastuvõtu eest küsin 125 eurot ning aega [PERSON_NAME] üldiselt 45-60 minutit, …" at bounding box center [438, 351] width 403 height 52
drag, startPoint x: 442, startPoint y: 378, endPoint x: 305, endPoint y: 354, distance: 139.1
click at [305, 354] on div "[PERSON_NAME] atesteeritud kliiniline psühholoog-psühhoterapeut ning töötan eel…" at bounding box center [438, 504] width 403 height 594
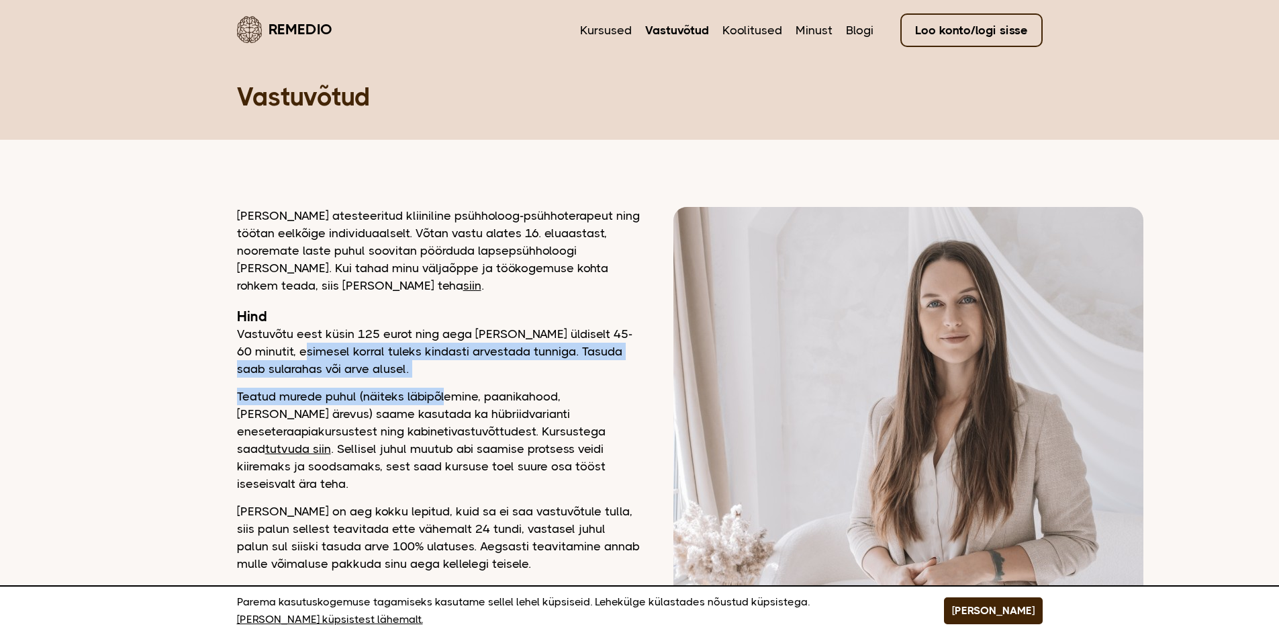
click at [479, 371] on p "Vastuvõtu eest küsin 125 eurot ning aega [PERSON_NAME] üldiselt 45-60 minutit, …" at bounding box center [438, 351] width 403 height 52
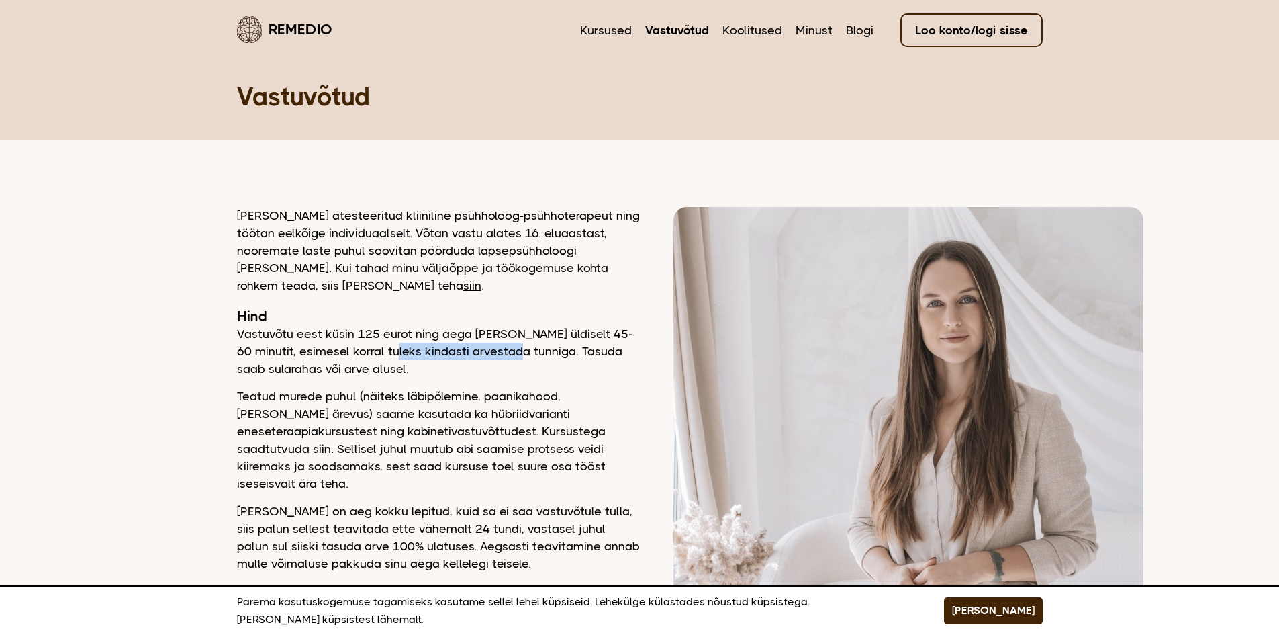
drag, startPoint x: 393, startPoint y: 358, endPoint x: 524, endPoint y: 366, distance: 131.9
click at [519, 358] on p "Vastuvõtu eest küsin 125 eurot ning aega [PERSON_NAME] üldiselt 45-60 minutit, …" at bounding box center [438, 351] width 403 height 52
click at [530, 378] on div "[PERSON_NAME] atesteeritud kliiniline psühholoog-psühhoterapeut ning töötan eel…" at bounding box center [438, 504] width 403 height 594
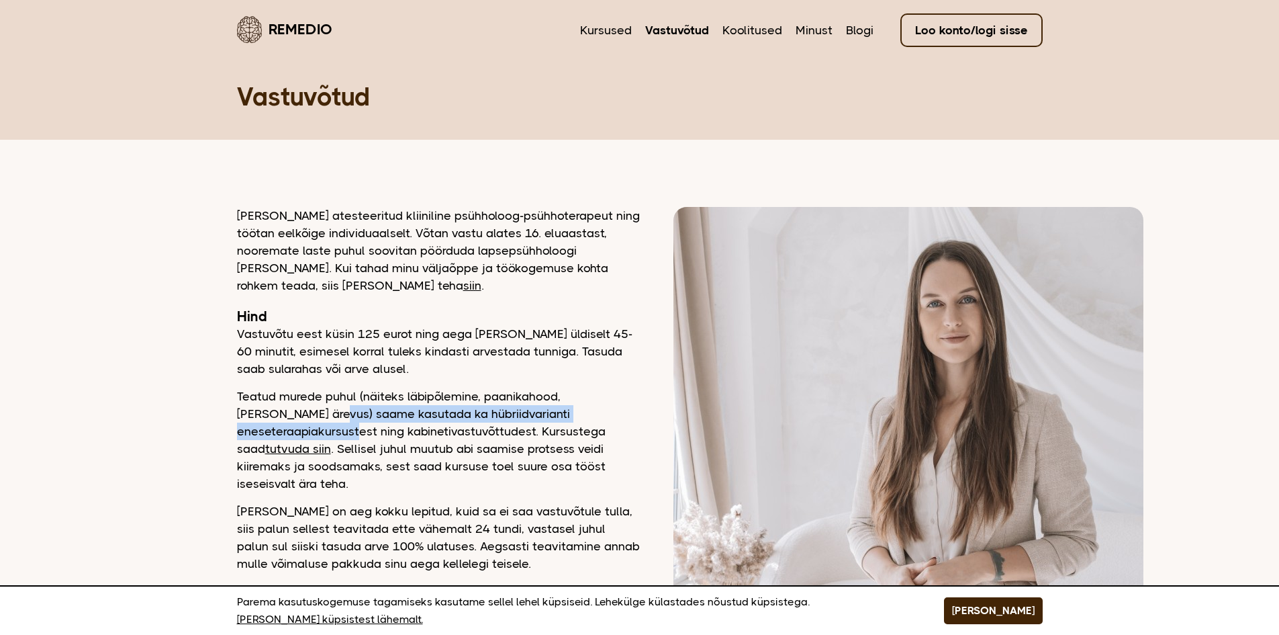
drag, startPoint x: 246, startPoint y: 412, endPoint x: 594, endPoint y: 414, distance: 347.8
click at [594, 414] on p "Teatud murede puhul (näiteks läbipõlemine, paanikahood, [PERSON_NAME] ärevus) s…" at bounding box center [438, 439] width 403 height 105
click at [616, 421] on p "Teatud murede puhul (näiteks läbipõlemine, paanikahood, [PERSON_NAME] ärevus) s…" at bounding box center [438, 439] width 403 height 105
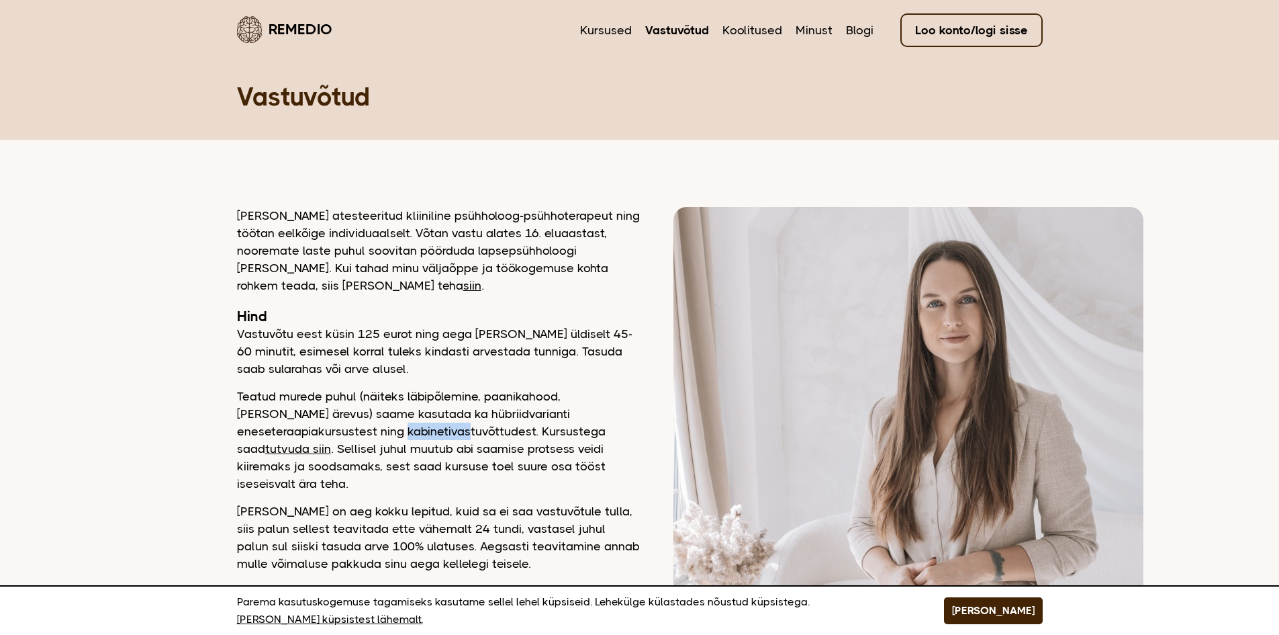
drag, startPoint x: 277, startPoint y: 436, endPoint x: 342, endPoint y: 430, distance: 64.7
click at [342, 430] on p "Teatud murede puhul (näiteks läbipõlemine, paanikahood, [PERSON_NAME] ärevus) s…" at bounding box center [438, 439] width 403 height 105
drag, startPoint x: 381, startPoint y: 410, endPoint x: 447, endPoint y: 425, distance: 67.6
click at [468, 422] on p "Teatud murede puhul (näiteks läbipõlemine, paanikahood, [PERSON_NAME] ärevus) s…" at bounding box center [438, 439] width 403 height 105
click at [398, 433] on p "Teatud murede puhul (näiteks läbipõlemine, paanikahood, [PERSON_NAME] ärevus) s…" at bounding box center [438, 439] width 403 height 105
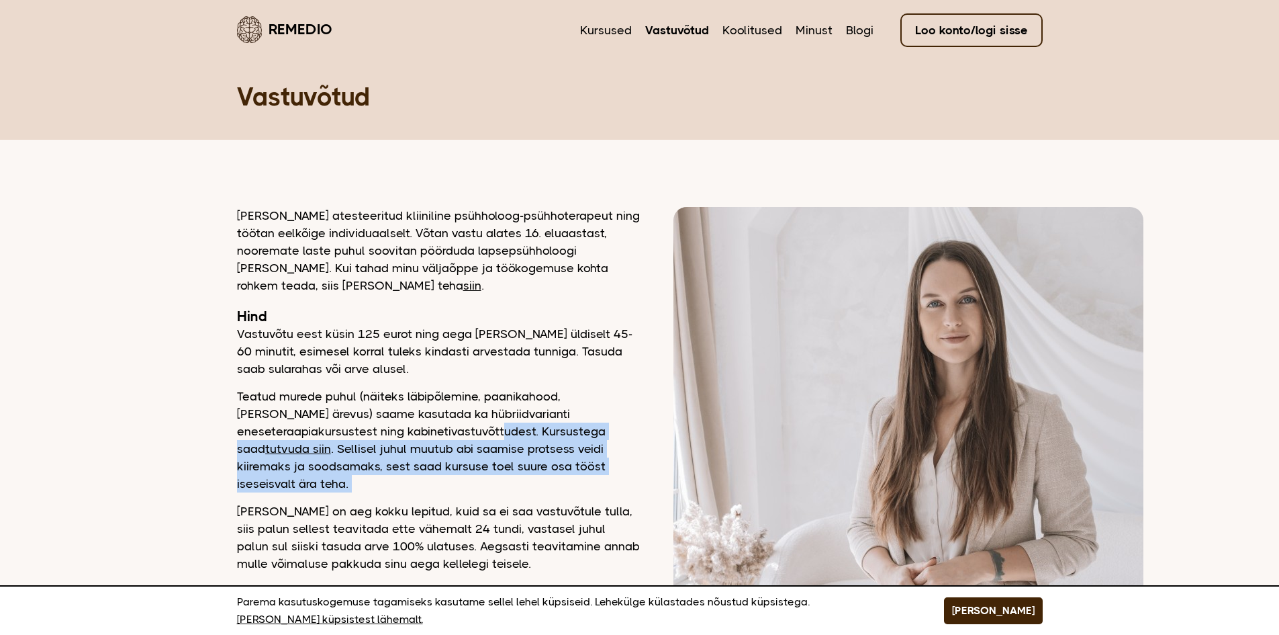
drag, startPoint x: 398, startPoint y: 433, endPoint x: 516, endPoint y: 485, distance: 129.9
click at [586, 463] on p "Teatud murede puhul (näiteks läbipõlemine, paanikahood, [PERSON_NAME] ärevus) s…" at bounding box center [438, 439] width 403 height 105
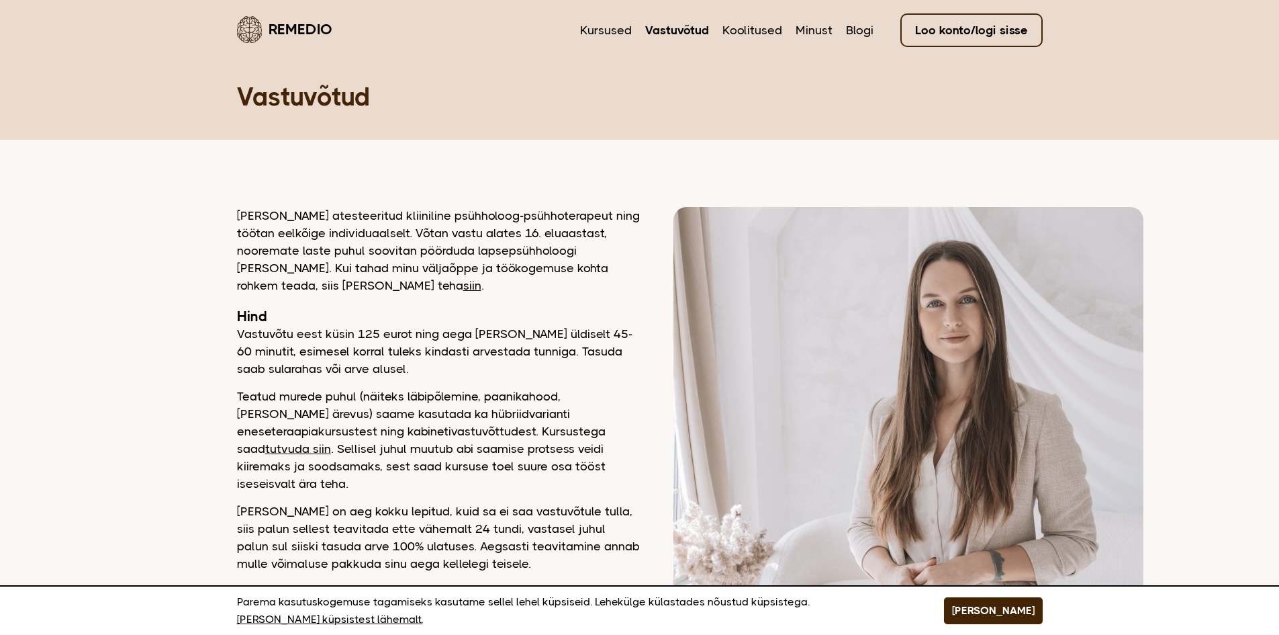
click at [509, 502] on p "[PERSON_NAME] on aeg kokku lepitud, kuid sa ei saa vastuvõtule tulla, siis palu…" at bounding box center [438, 537] width 403 height 70
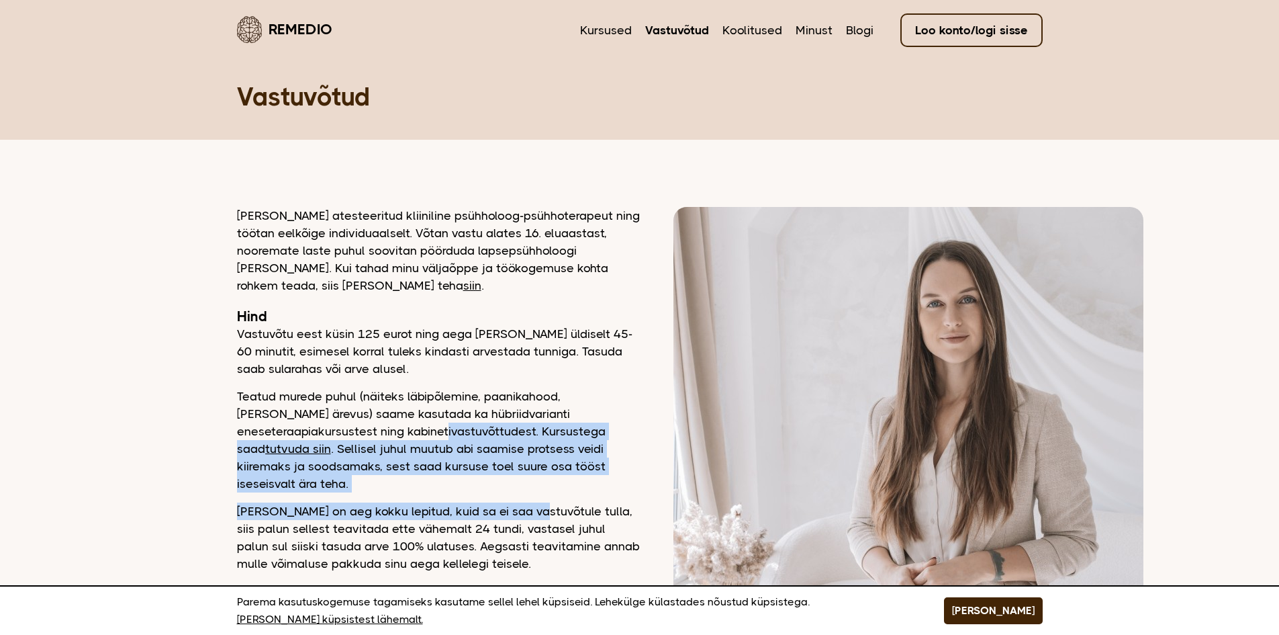
drag, startPoint x: 529, startPoint y: 485, endPoint x: 291, endPoint y: 428, distance: 245.3
click at [317, 430] on div "[PERSON_NAME] atesteeritud kliiniline psühholoog-psühhoterapeut ning töötan eel…" at bounding box center [438, 504] width 403 height 594
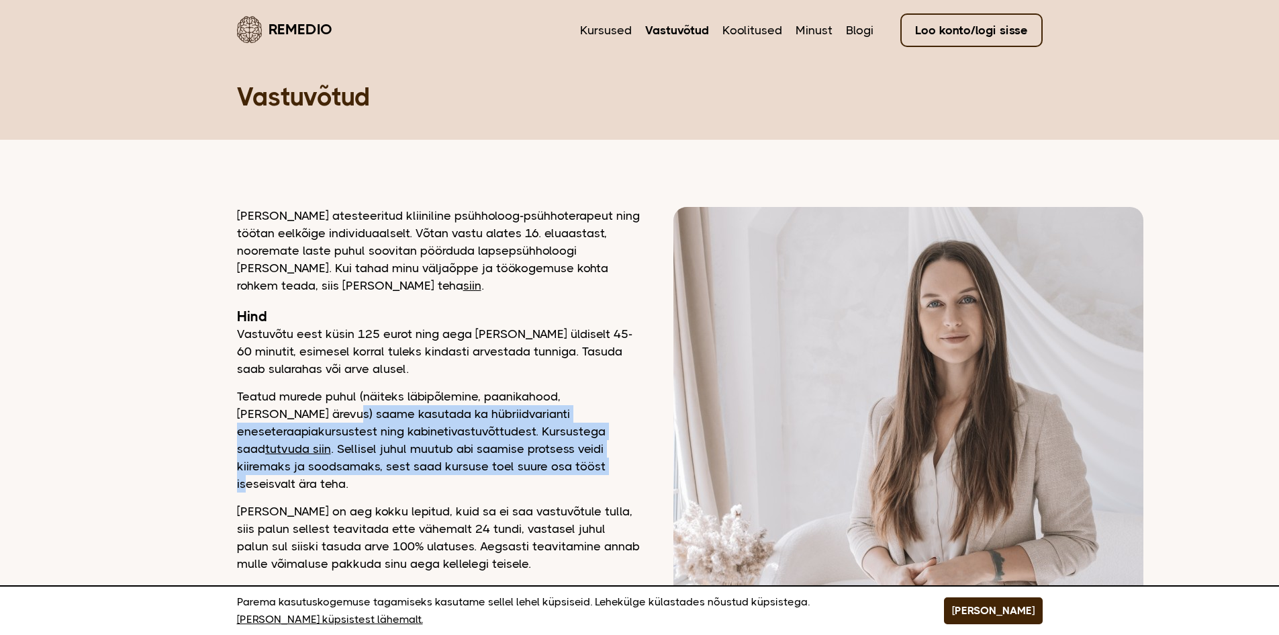
drag, startPoint x: 268, startPoint y: 408, endPoint x: 422, endPoint y: 469, distance: 165.2
click at [418, 468] on p "Teatud murede puhul (näiteks läbipõlemine, paanikahood, [PERSON_NAME] ärevus) s…" at bounding box center [438, 439] width 403 height 105
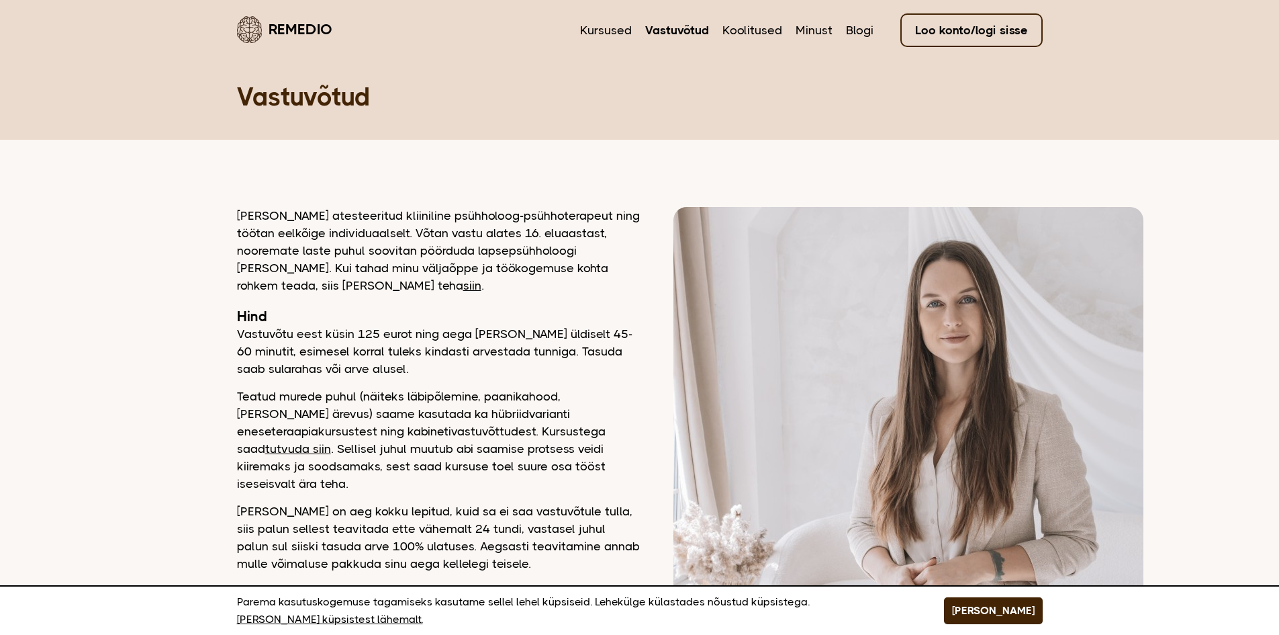
click at [357, 480] on div "[PERSON_NAME] atesteeritud kliiniline psühholoog-psühhoterapeut ning töötan eel…" at bounding box center [438, 504] width 403 height 594
drag, startPoint x: 324, startPoint y: 483, endPoint x: 584, endPoint y: 498, distance: 260.9
click at [635, 485] on div "[PERSON_NAME] atesteeritud kliiniline psühholoog-psühhoterapeut ning töötan eel…" at bounding box center [438, 504] width 403 height 594
click at [521, 505] on p "[PERSON_NAME] on aeg kokku lepitud, kuid sa ei saa vastuvõtule tulla, siis palu…" at bounding box center [438, 537] width 403 height 70
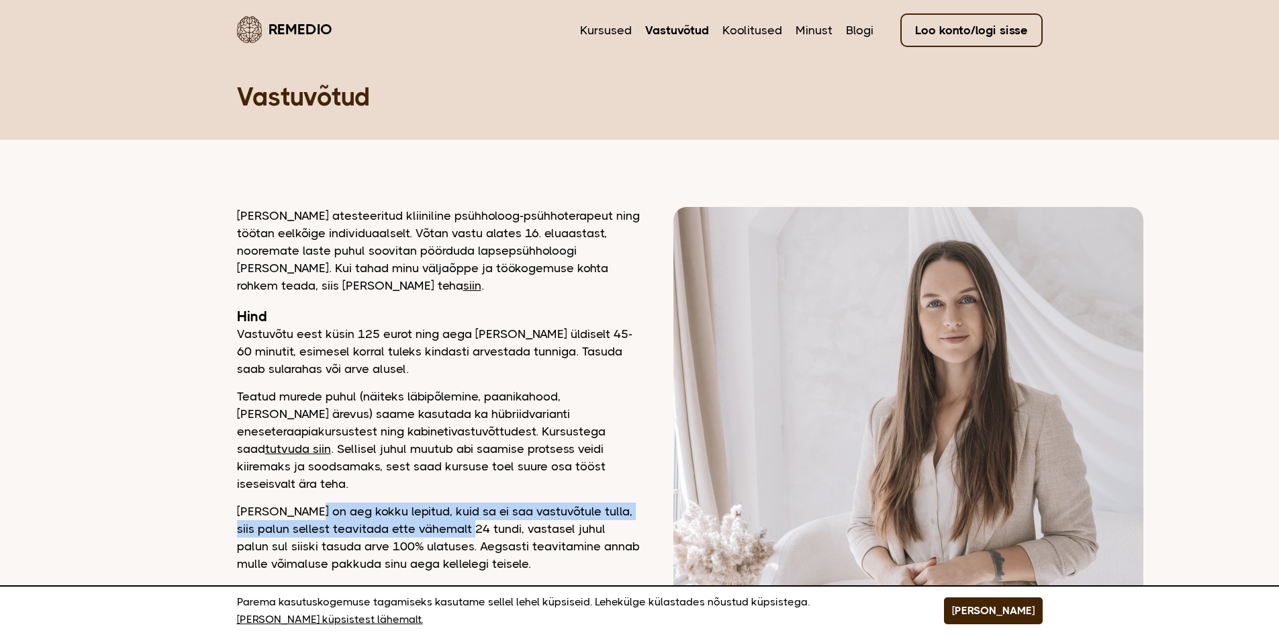
drag, startPoint x: 301, startPoint y: 500, endPoint x: 445, endPoint y: 508, distance: 143.9
click at [445, 508] on p "[PERSON_NAME] on aeg kokku lepitud, kuid sa ei saa vastuvõtule tulla, siis palu…" at bounding box center [438, 537] width 403 height 70
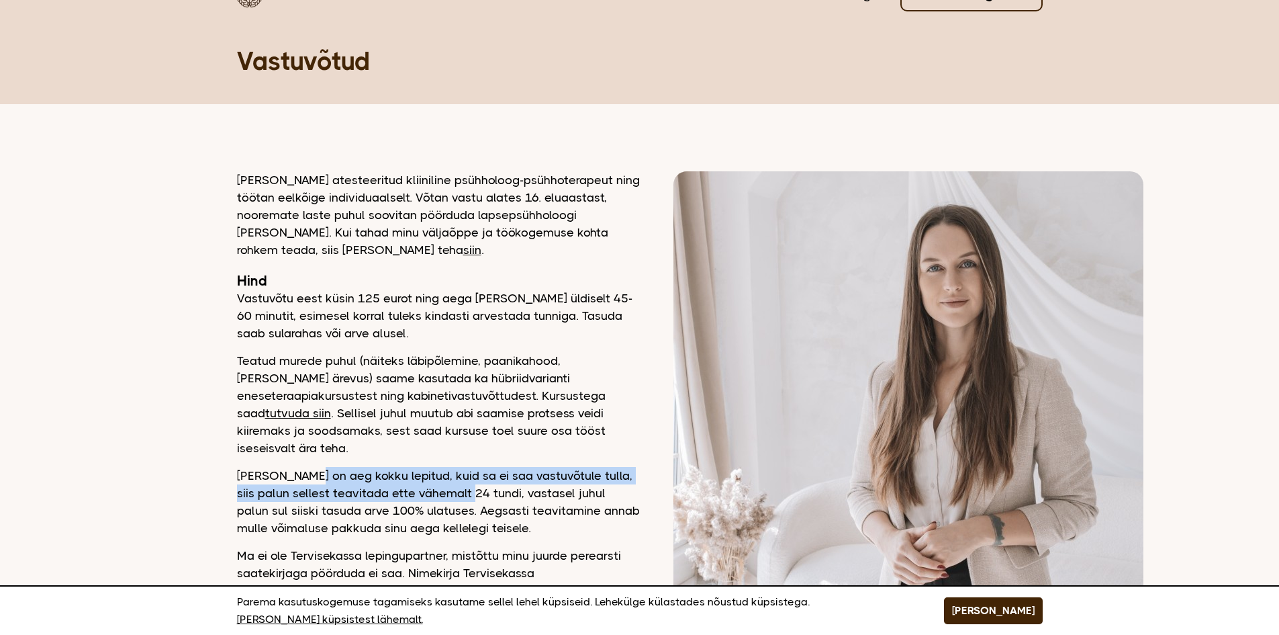
scroll to position [67, 0]
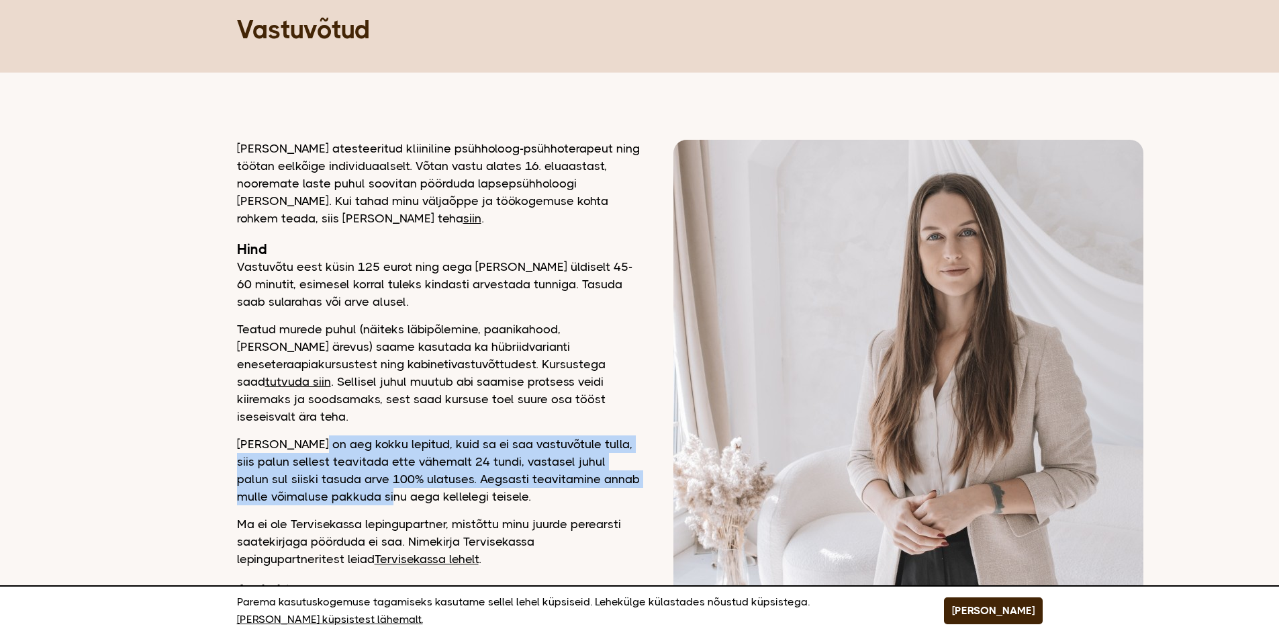
drag, startPoint x: 391, startPoint y: 486, endPoint x: 299, endPoint y: 402, distance: 125.0
click at [306, 414] on div "[PERSON_NAME] atesteeritud kliiniline psühholoog-psühhoterapeut ning töötan eel…" at bounding box center [438, 437] width 403 height 594
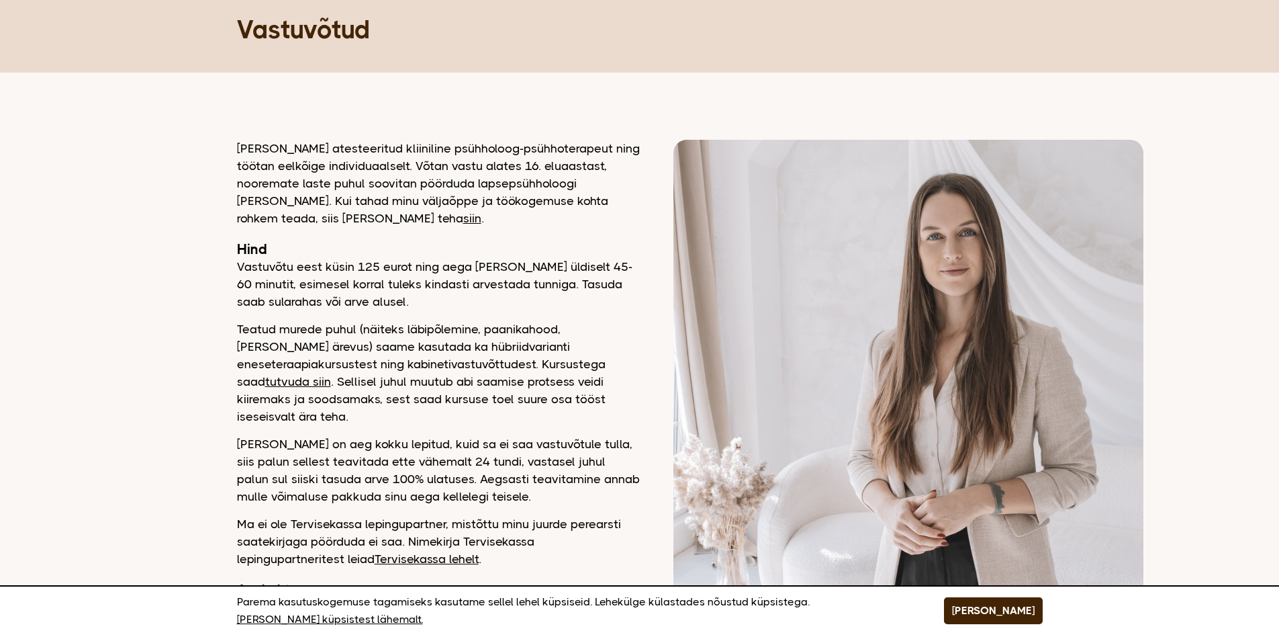
click at [298, 397] on p "Teatud murede puhul (näiteks läbipõlemine, paanikahood, [PERSON_NAME] ärevus) s…" at bounding box center [438, 372] width 403 height 105
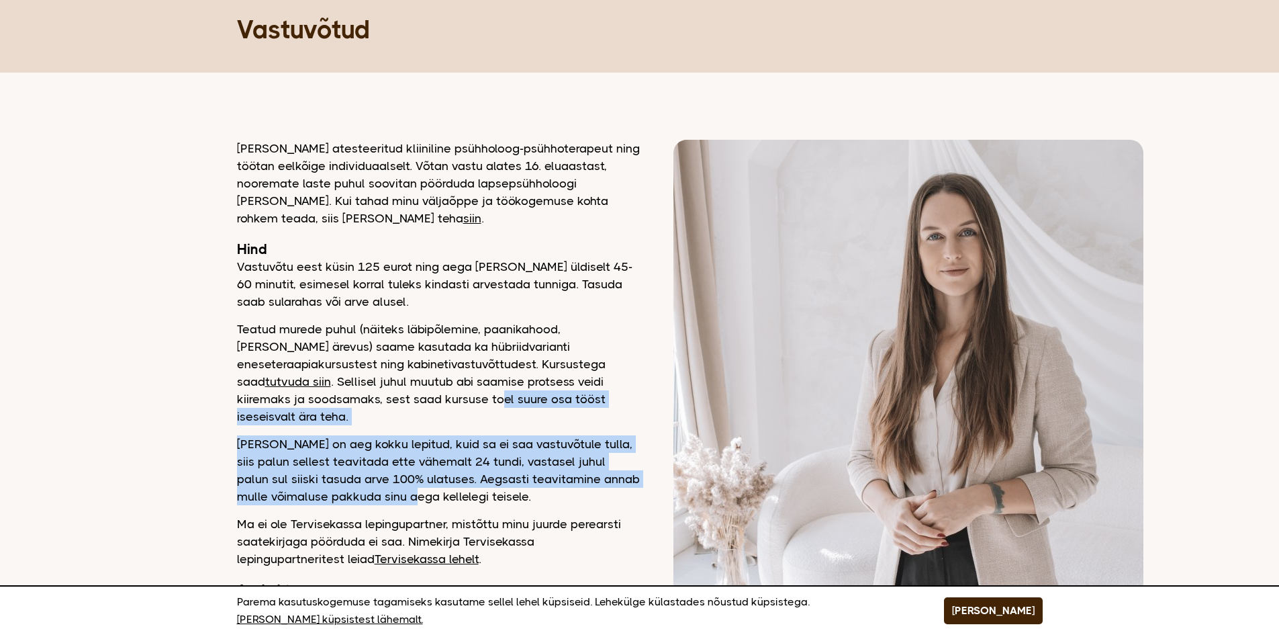
drag, startPoint x: 292, startPoint y: 393, endPoint x: 416, endPoint y: 473, distance: 147.5
click at [414, 473] on div "[PERSON_NAME] atesteeritud kliiniline psühholoog-psühhoterapeut ning töötan eel…" at bounding box center [438, 437] width 403 height 594
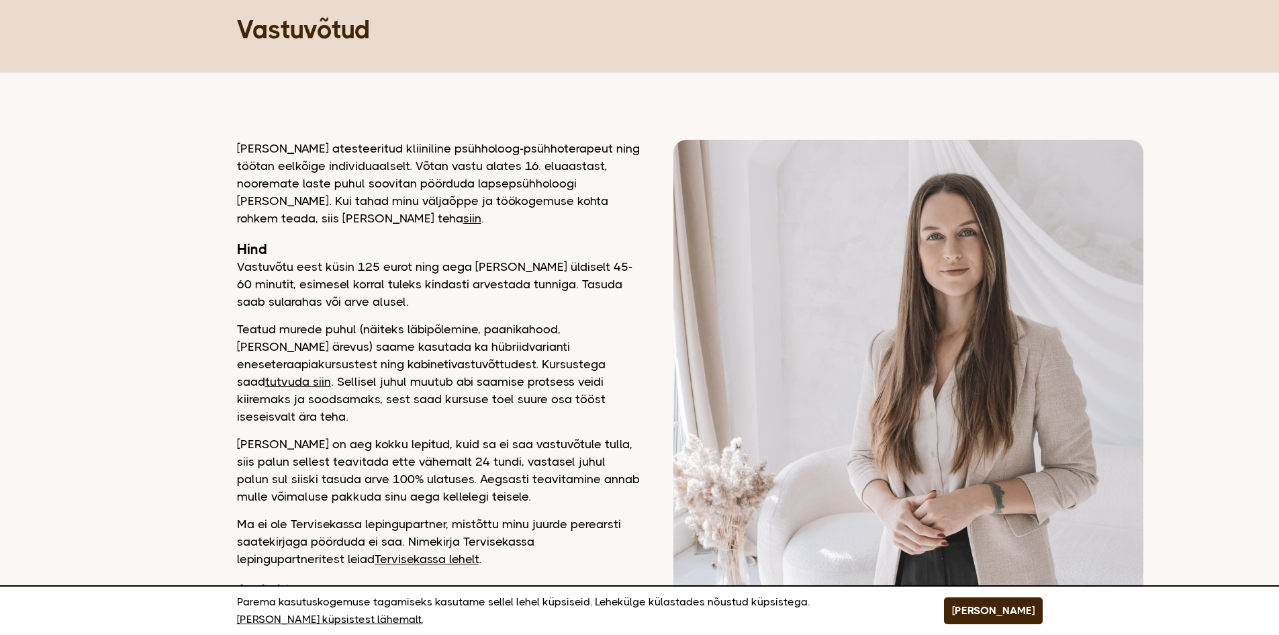
click at [479, 482] on p "[PERSON_NAME] on aeg kokku lepitud, kuid sa ei saa vastuvõtule tulla, siis palu…" at bounding box center [438, 470] width 403 height 70
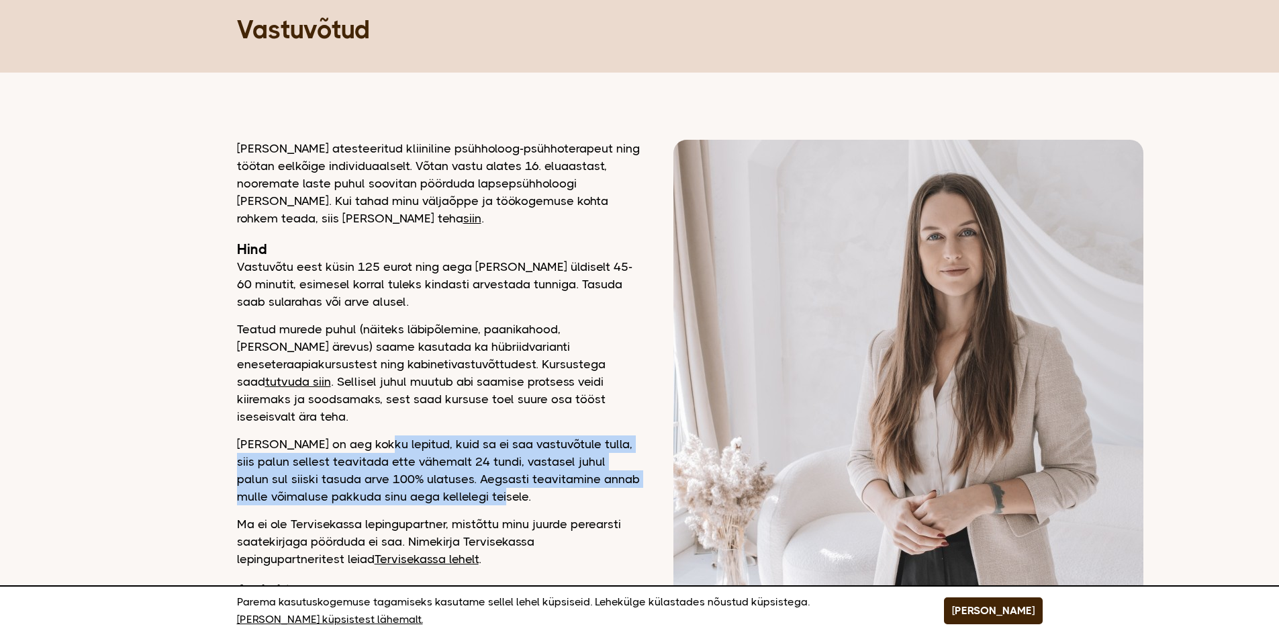
drag, startPoint x: 501, startPoint y: 480, endPoint x: 367, endPoint y: 421, distance: 146.7
click at [368, 435] on p "[PERSON_NAME] on aeg kokku lepitud, kuid sa ei saa vastuvõtule tulla, siis palu…" at bounding box center [438, 470] width 403 height 70
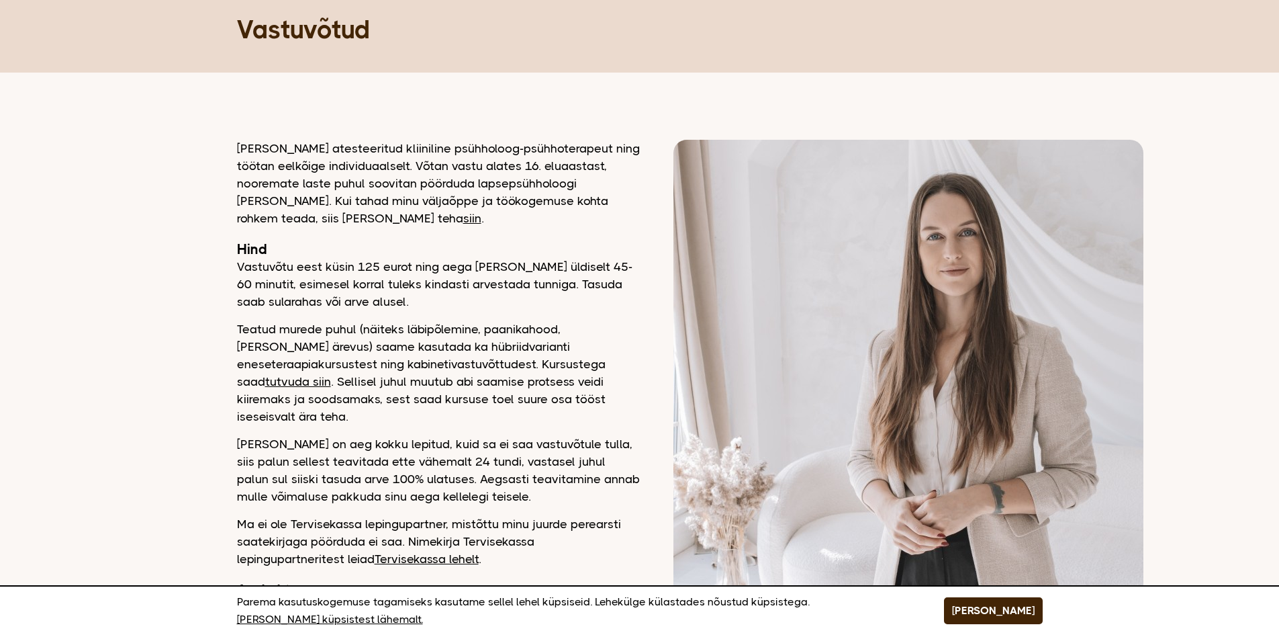
click at [359, 416] on div "[PERSON_NAME] atesteeritud kliiniline psühholoog-psühhoterapeut ning töötan eel…" at bounding box center [438, 437] width 403 height 594
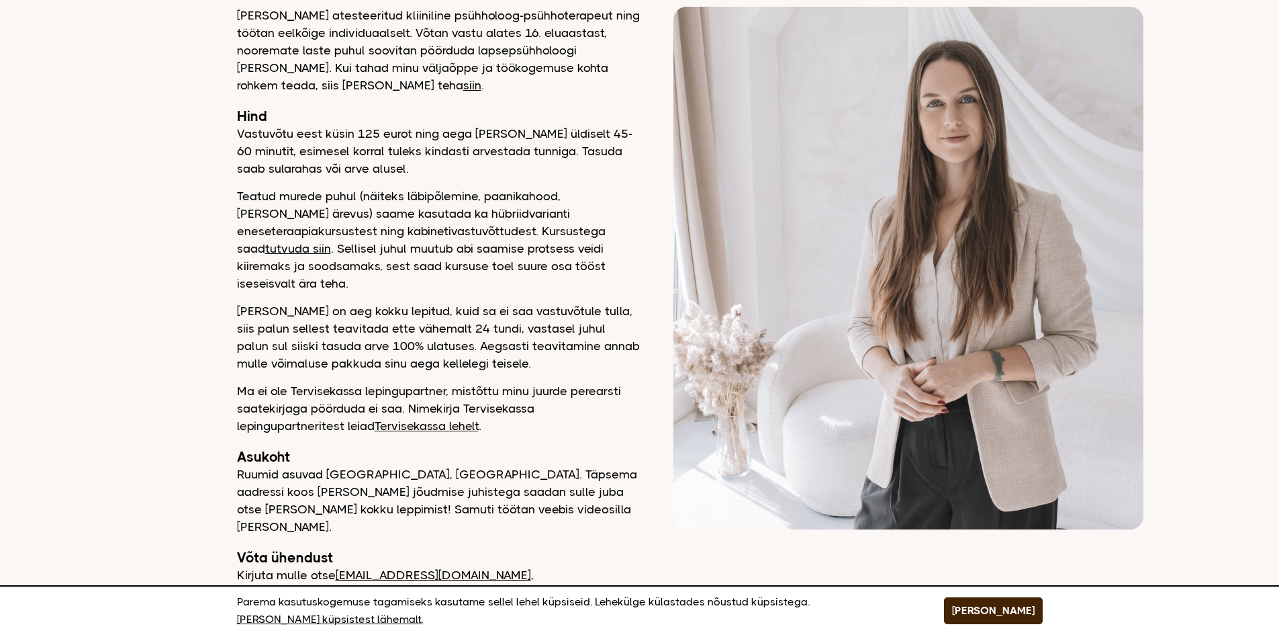
scroll to position [201, 0]
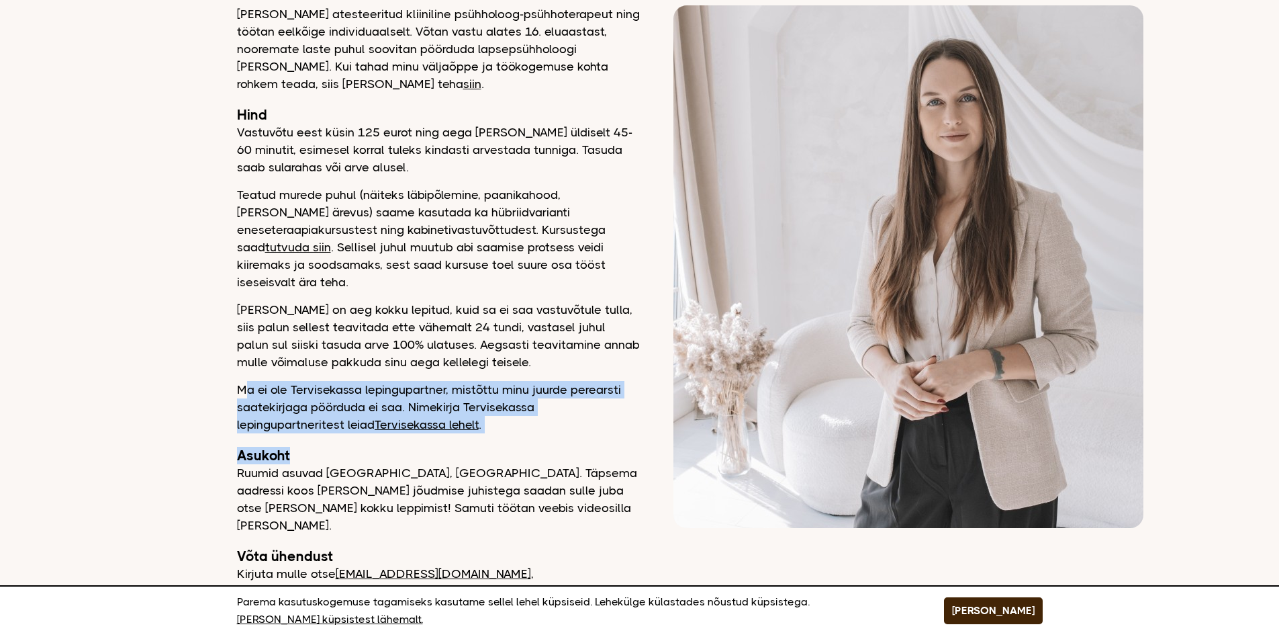
drag, startPoint x: 244, startPoint y: 368, endPoint x: 530, endPoint y: 426, distance: 291.8
click at [541, 418] on div "[PERSON_NAME] atesteeritud kliiniline psühholoog-psühhoterapeut ning töötan eel…" at bounding box center [438, 302] width 403 height 594
drag, startPoint x: 528, startPoint y: 429, endPoint x: 471, endPoint y: 459, distance: 63.7
click at [527, 447] on h2 "Asukoht" at bounding box center [438, 455] width 403 height 17
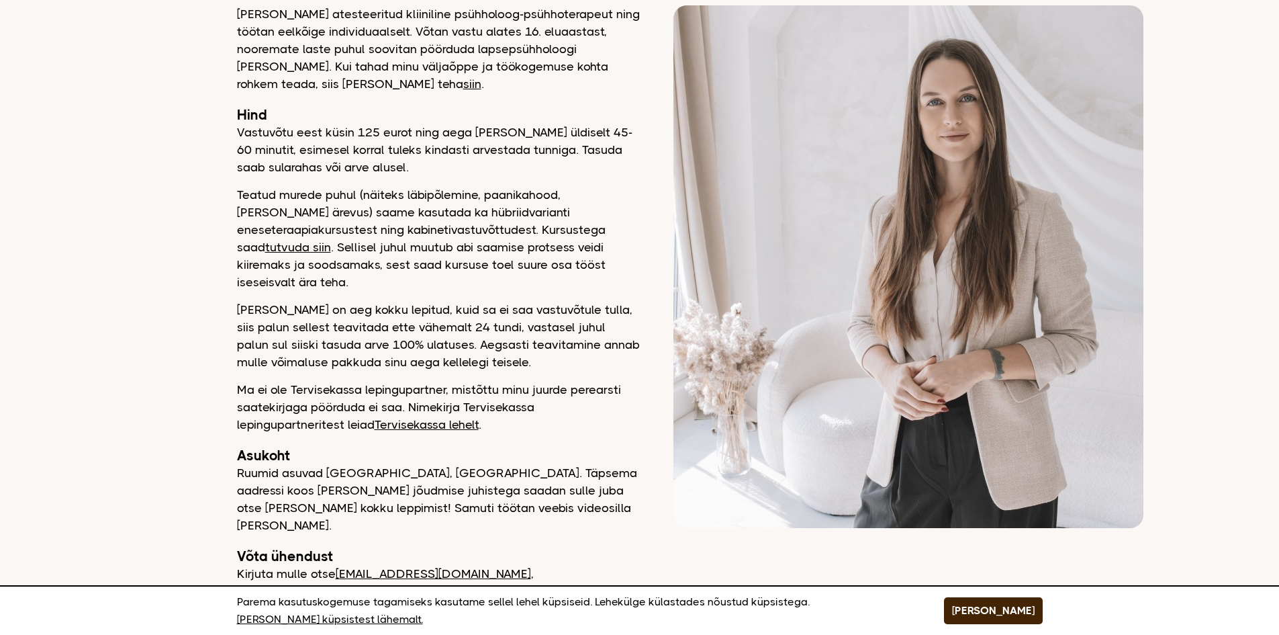
click at [279, 464] on p "Ruumid asuvad [GEOGRAPHIC_DATA], [GEOGRAPHIC_DATA]. Täpsema aadressi koos [PERS…" at bounding box center [438, 499] width 403 height 70
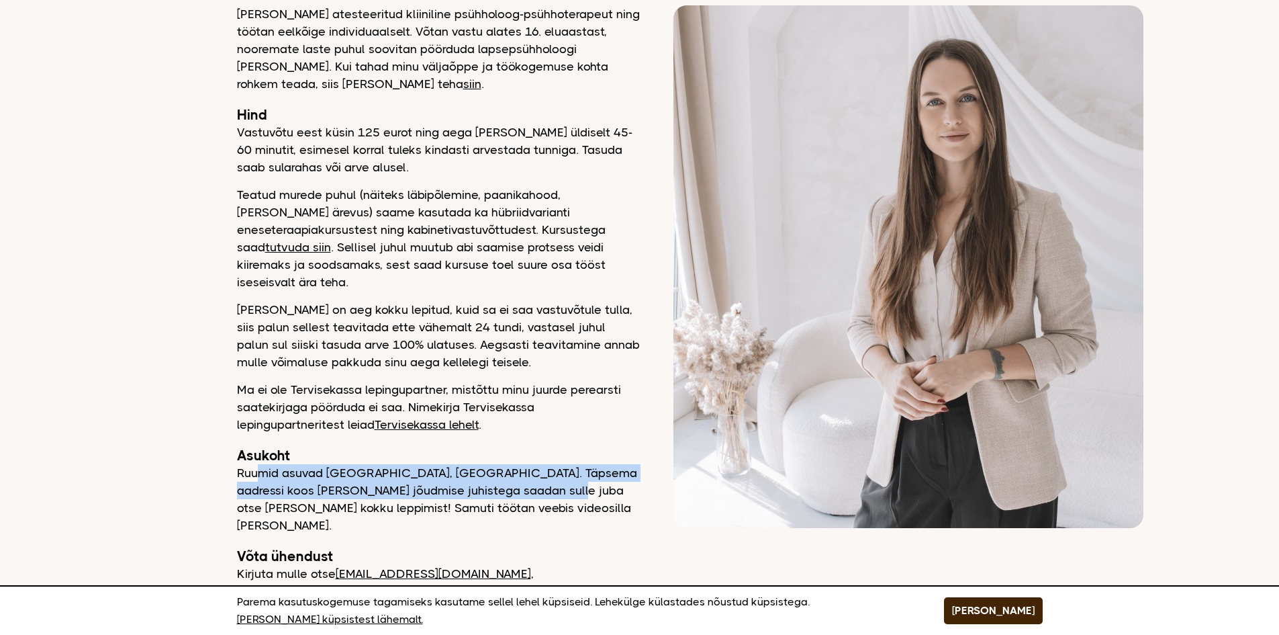
drag, startPoint x: 269, startPoint y: 451, endPoint x: 523, endPoint y: 483, distance: 256.5
click at [551, 479] on p "Ruumid asuvad [GEOGRAPHIC_DATA], [GEOGRAPHIC_DATA]. Täpsema aadressi koos [PERS…" at bounding box center [438, 499] width 403 height 70
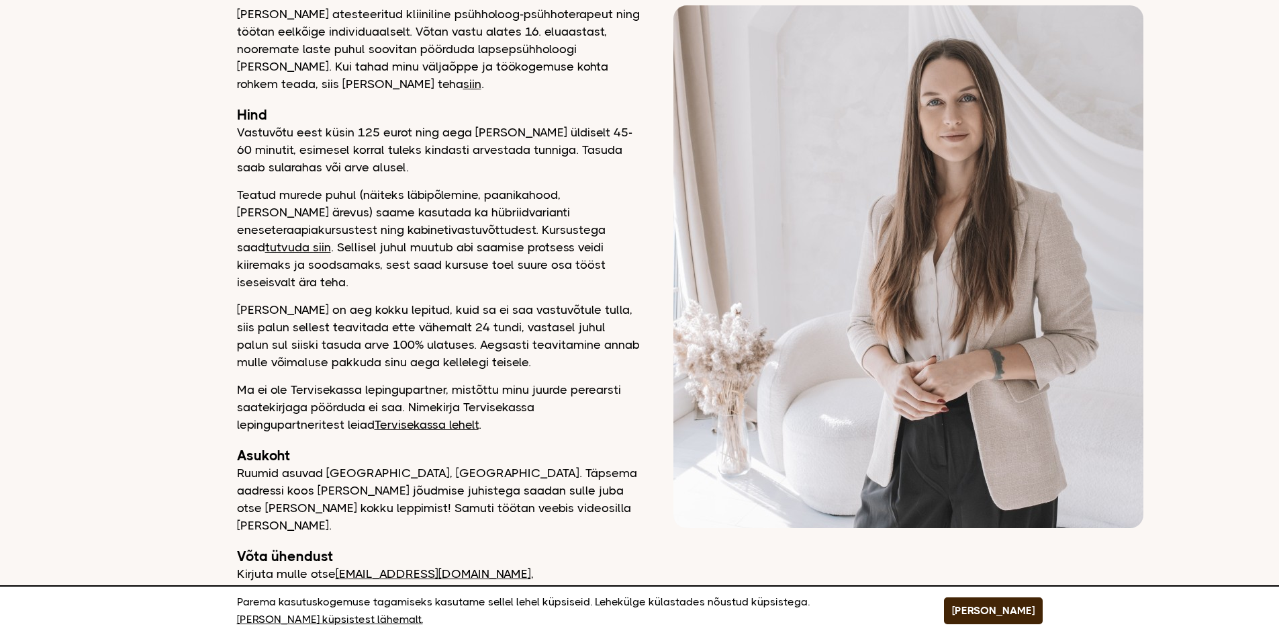
click at [496, 498] on p "Ruumid asuvad [GEOGRAPHIC_DATA], [GEOGRAPHIC_DATA]. Täpsema aadressi koos [PERS…" at bounding box center [438, 499] width 403 height 70
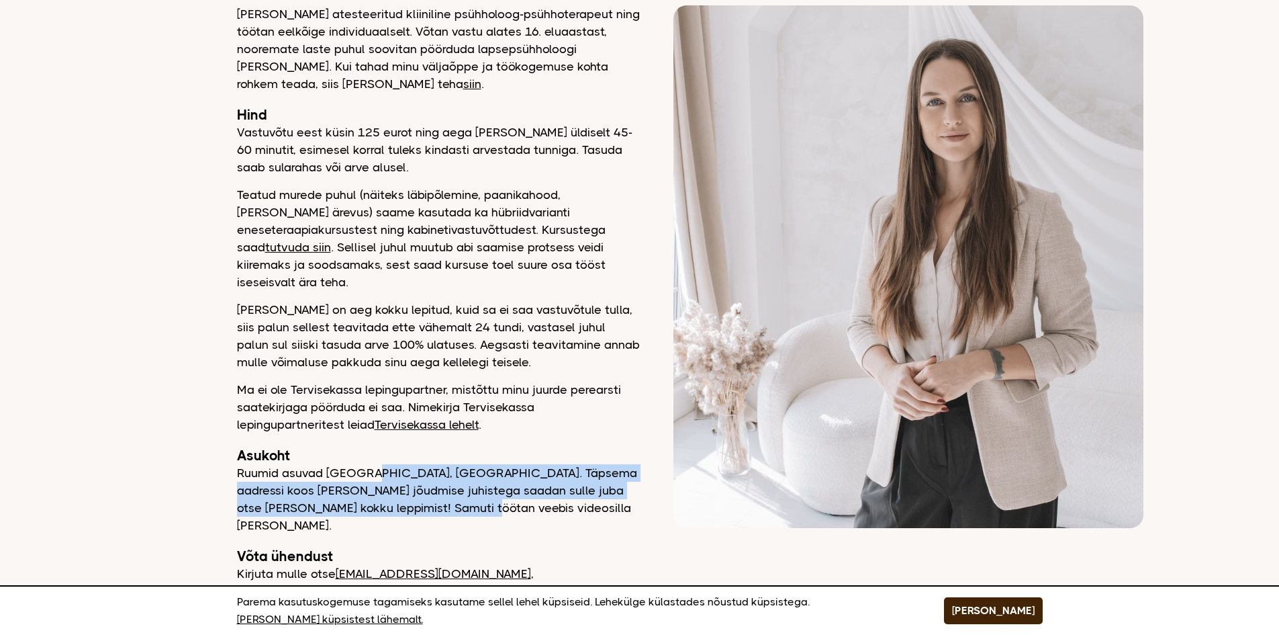
drag, startPoint x: 494, startPoint y: 496, endPoint x: 318, endPoint y: 456, distance: 179.7
click at [351, 464] on p "Ruumid asuvad [GEOGRAPHIC_DATA], [GEOGRAPHIC_DATA]. Täpsema aadressi koos [PERS…" at bounding box center [438, 499] width 403 height 70
click at [464, 481] on p "Ruumid asuvad [GEOGRAPHIC_DATA], [GEOGRAPHIC_DATA]. Täpsema aadressi koos [PERS…" at bounding box center [438, 499] width 403 height 70
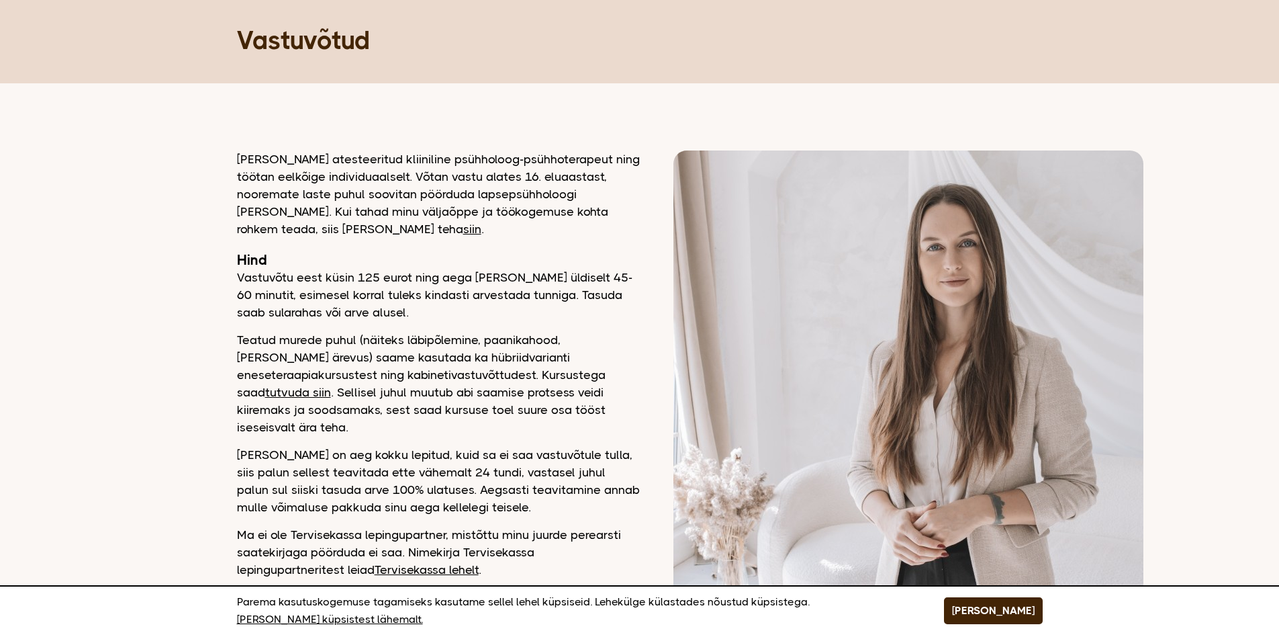
scroll to position [0, 0]
